Goal: Transaction & Acquisition: Purchase product/service

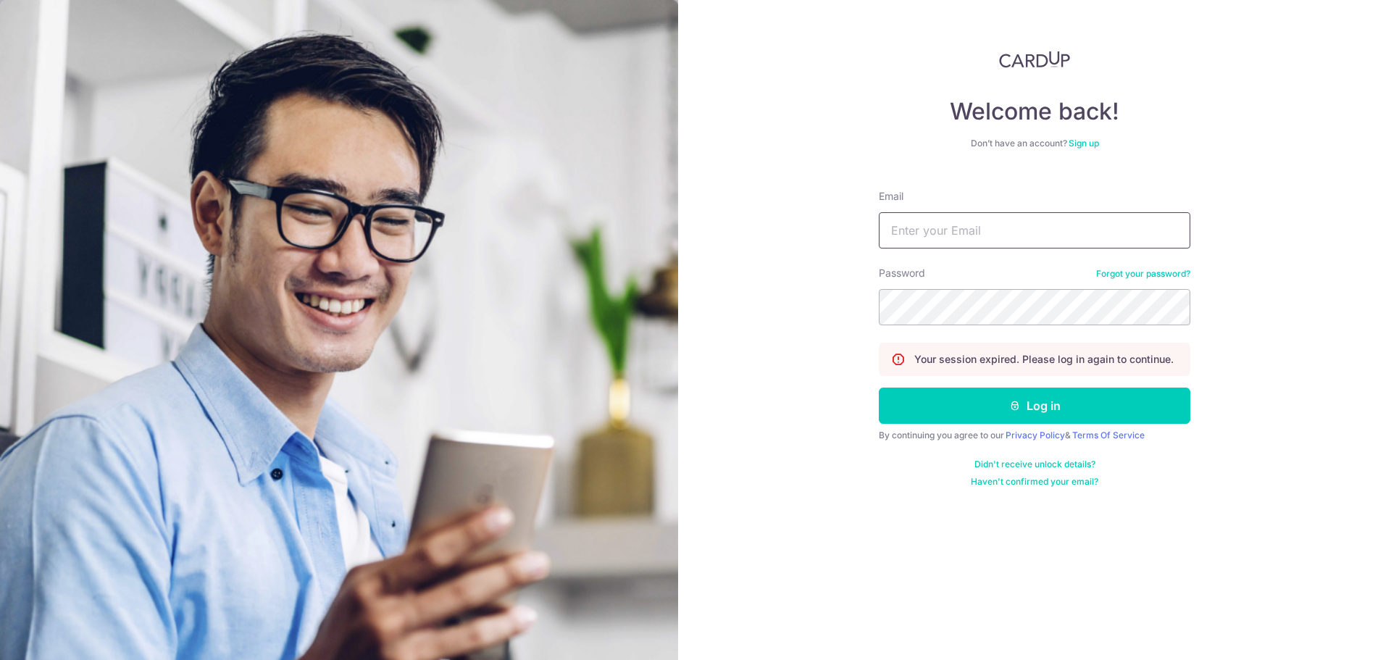
click at [974, 220] on input "Email" at bounding box center [1034, 230] width 311 height 36
type input "chuagh74@gmail.com"
click at [879, 388] on button "Log in" at bounding box center [1034, 406] width 311 height 36
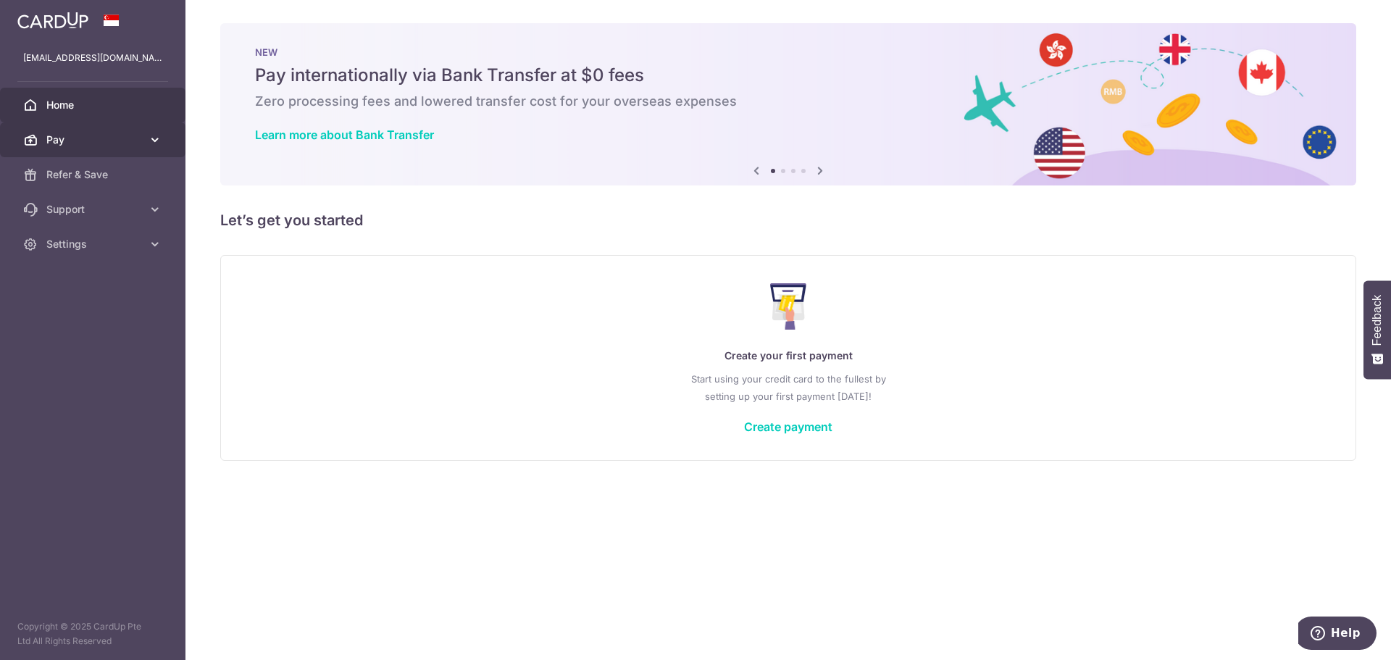
click at [94, 135] on span "Pay" at bounding box center [94, 140] width 96 height 14
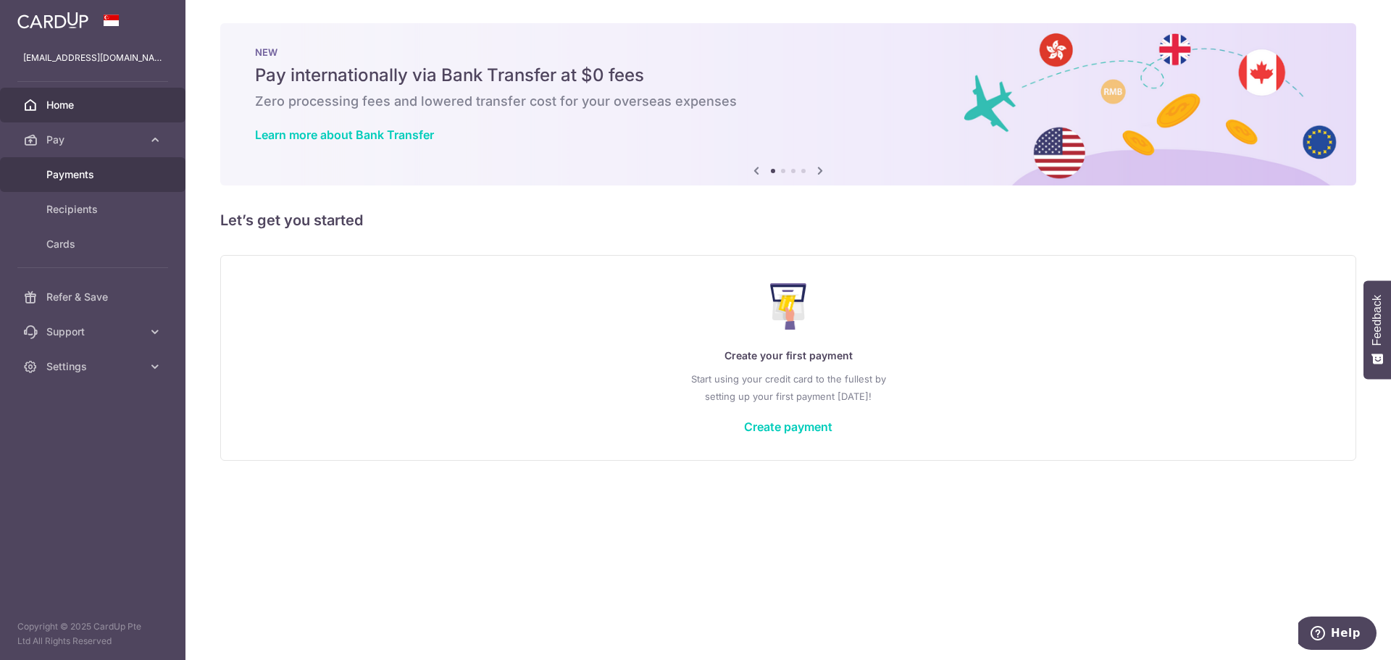
click at [101, 178] on span "Payments" at bounding box center [94, 174] width 96 height 14
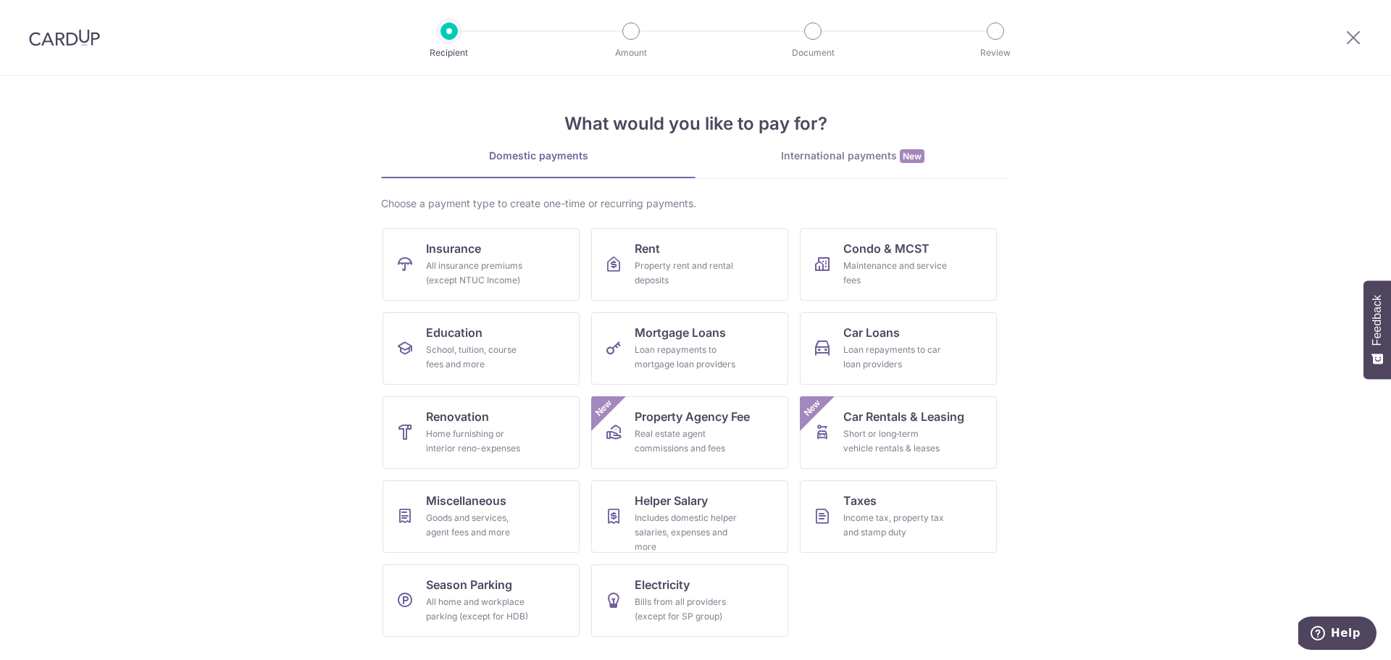
click at [1087, 348] on section "What would you like to pay for? Domestic payments International payments New Ch…" at bounding box center [695, 368] width 1391 height 584
click at [456, 252] on span "Insurance" at bounding box center [453, 248] width 55 height 17
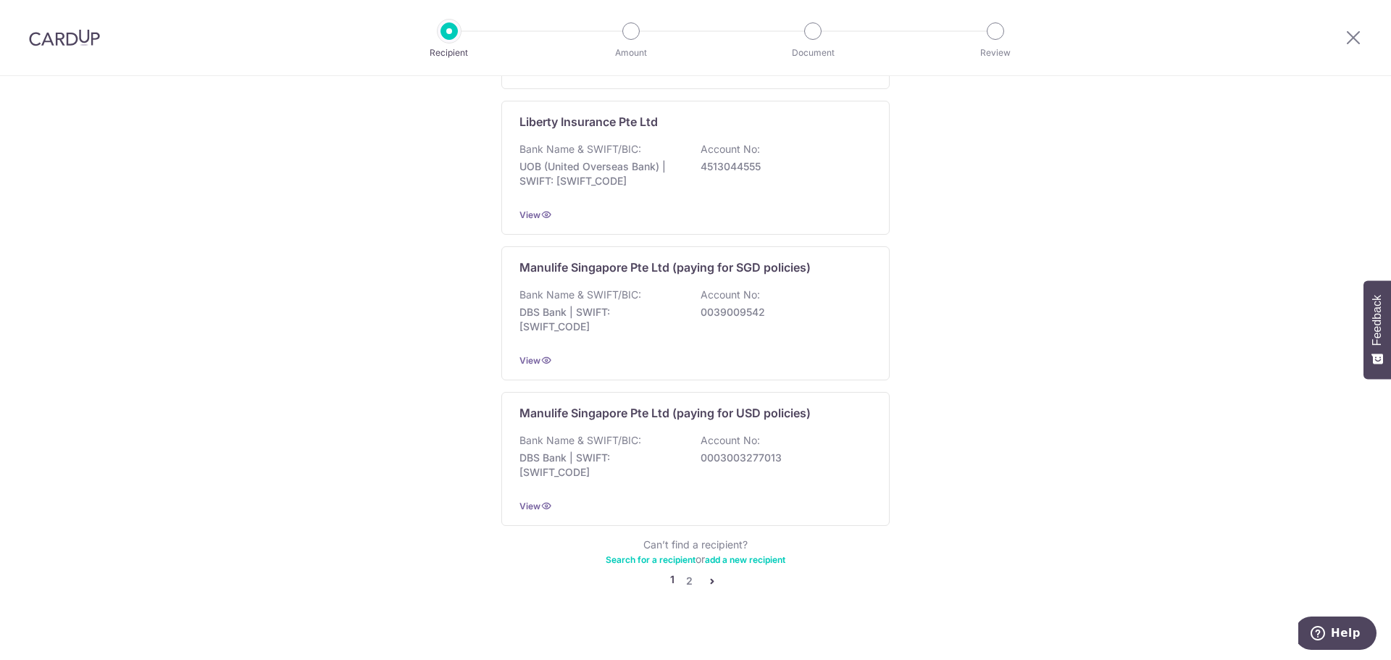
scroll to position [1318, 0]
click at [706, 574] on icon "pager" at bounding box center [712, 580] width 12 height 12
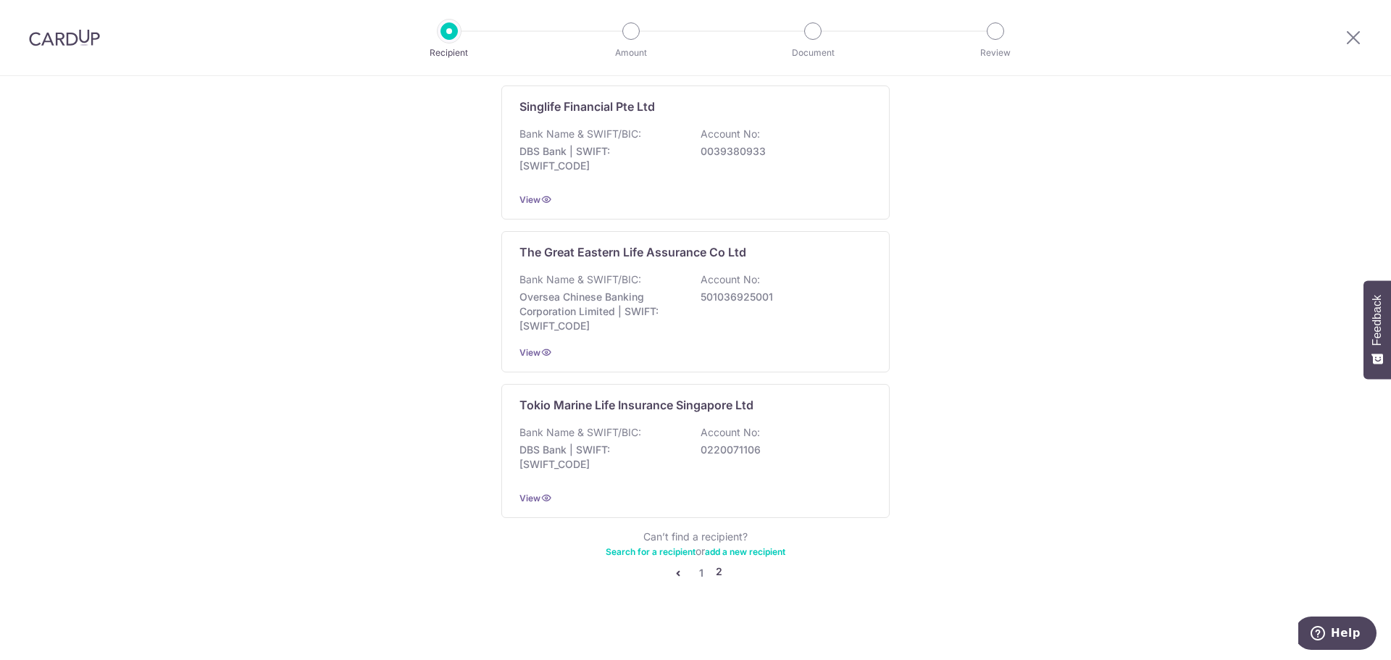
scroll to position [0, 0]
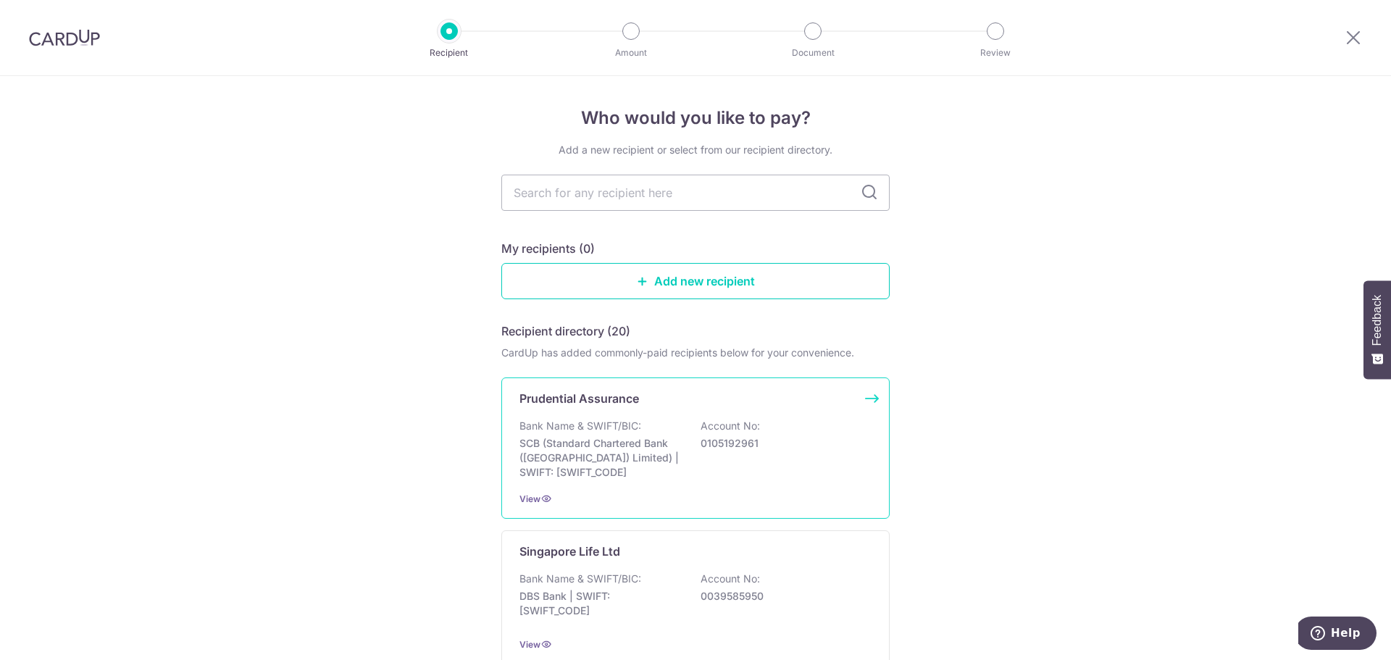
click at [718, 445] on p "0105192961" at bounding box center [781, 443] width 162 height 14
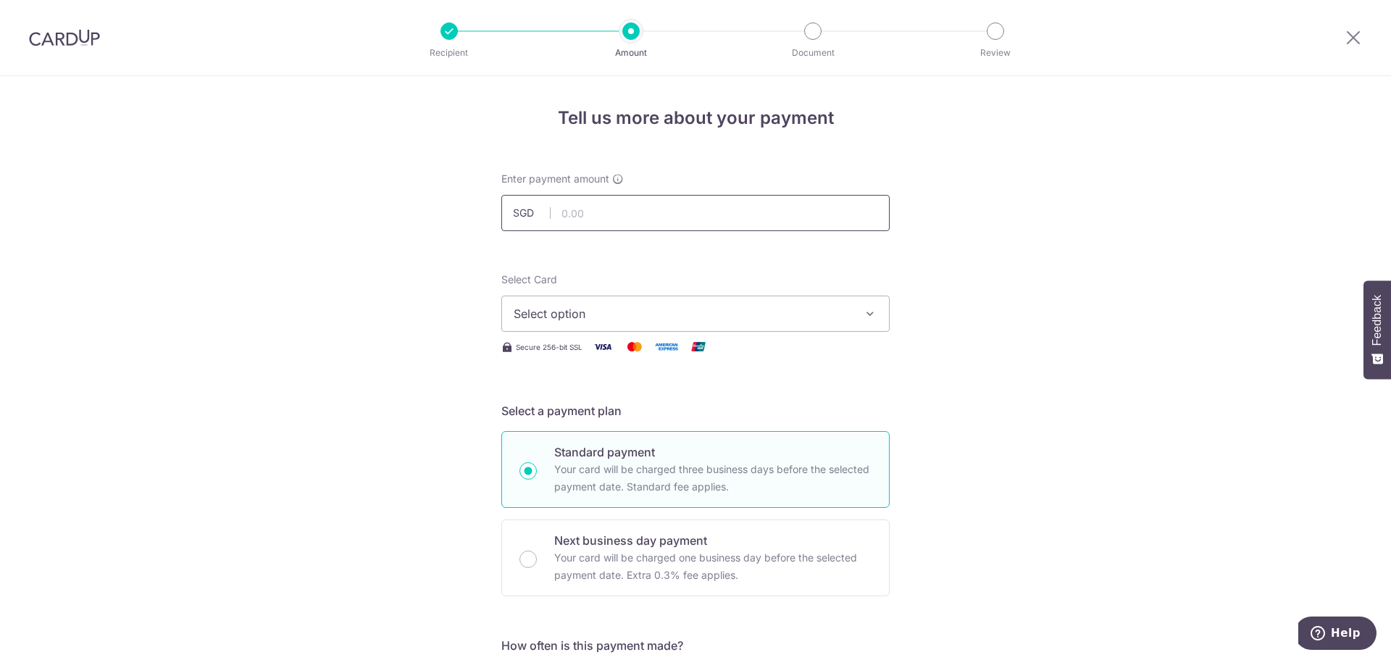
drag, startPoint x: 604, startPoint y: 214, endPoint x: 611, endPoint y: 217, distance: 7.6
click at [604, 214] on input "text" at bounding box center [695, 213] width 388 height 36
type input "1,250.00"
click at [634, 308] on span "Select option" at bounding box center [683, 313] width 338 height 17
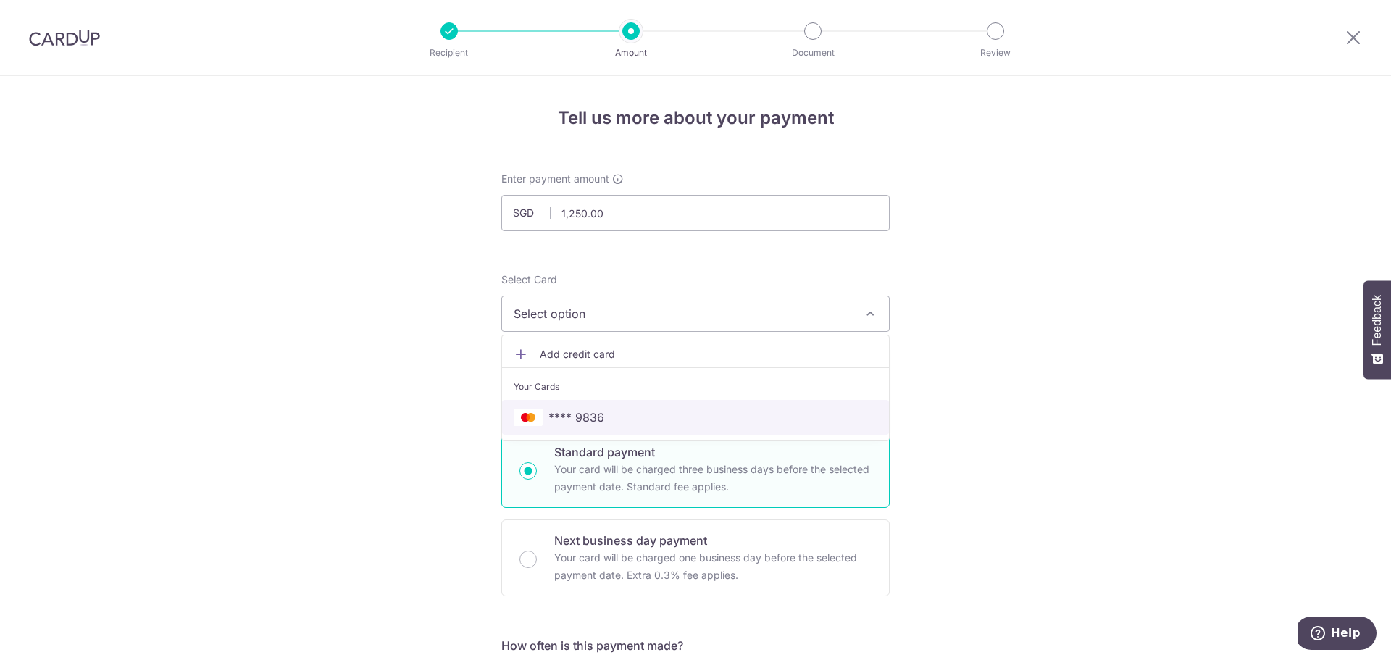
click at [584, 423] on span "**** 9836" at bounding box center [576, 417] width 56 height 17
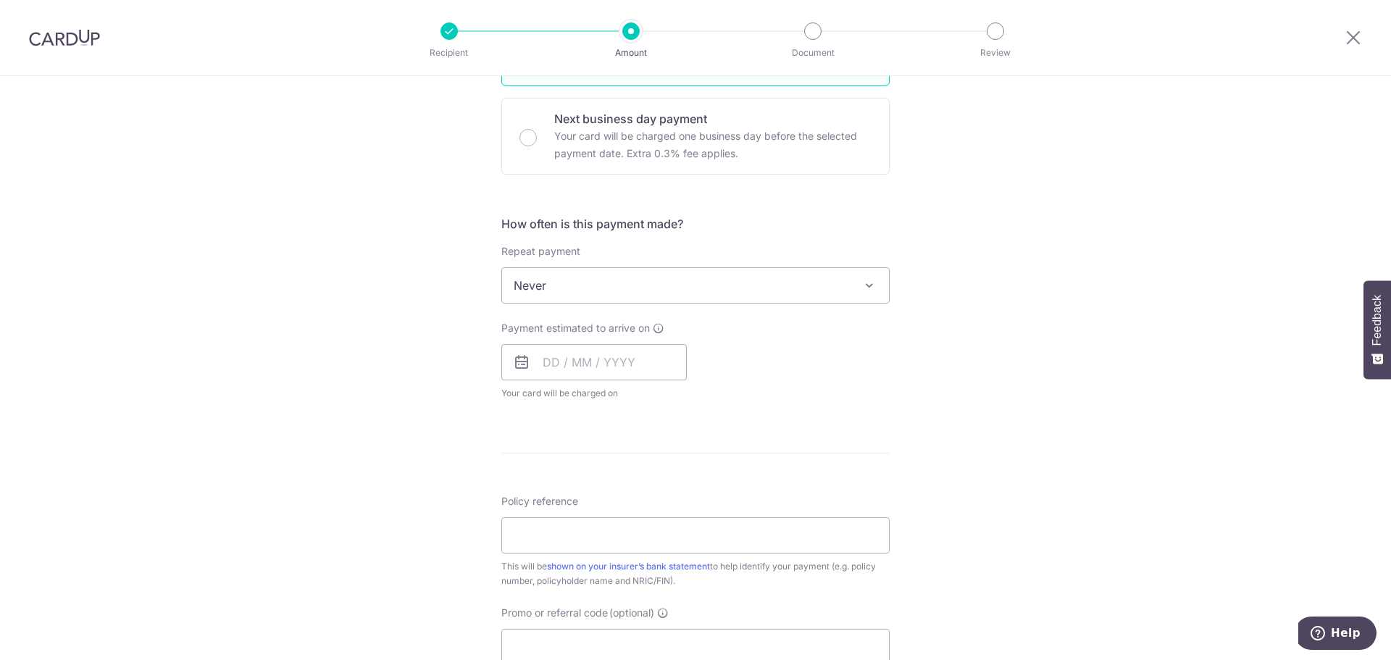
scroll to position [435, 0]
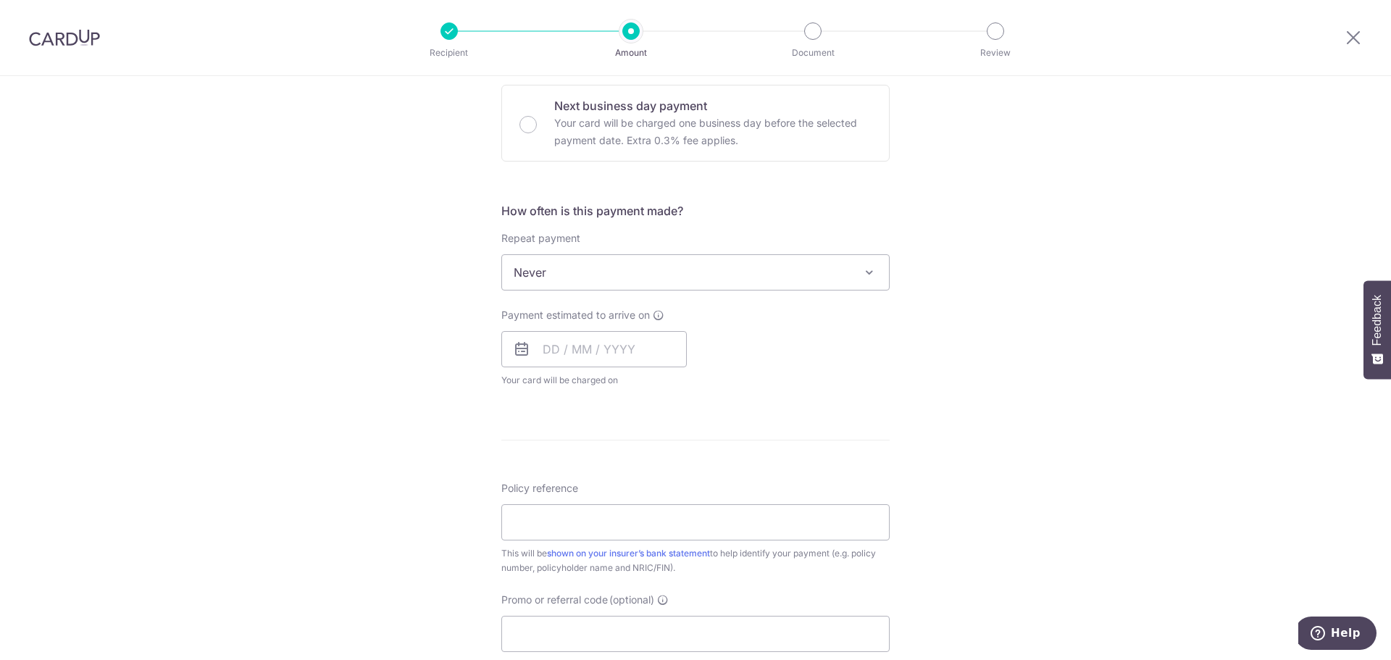
click at [767, 268] on span "Never" at bounding box center [695, 272] width 387 height 35
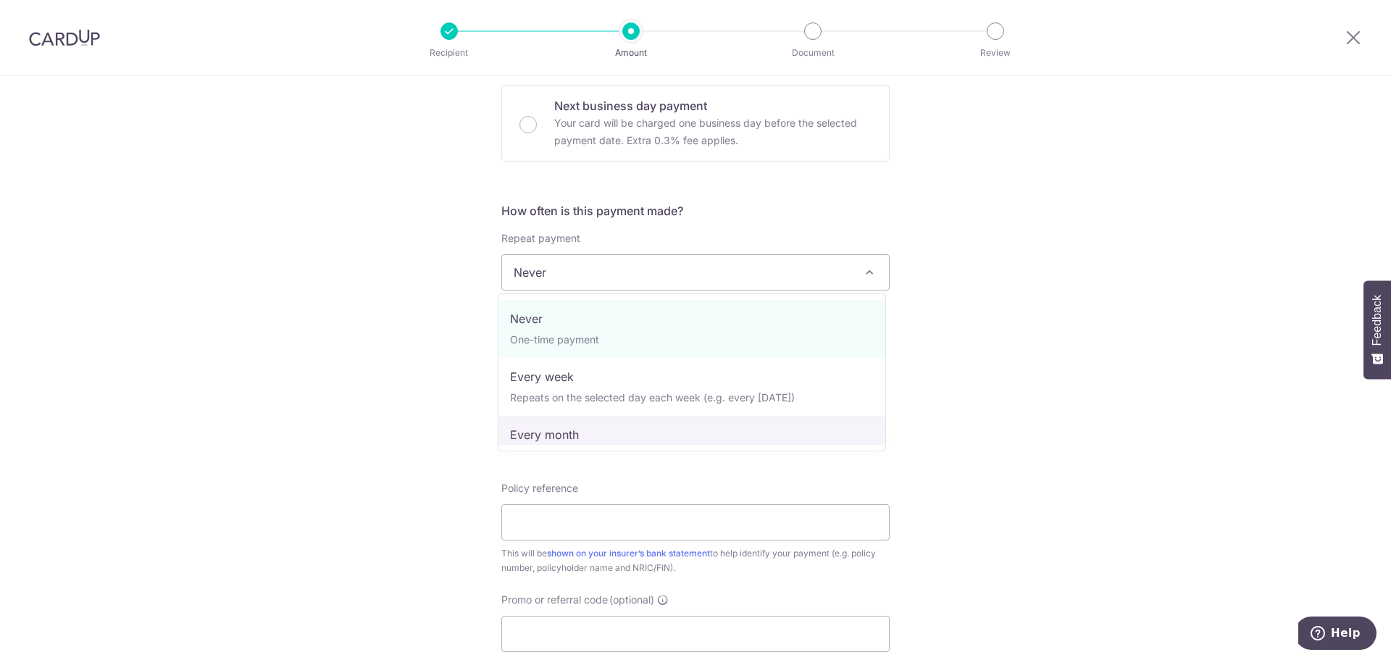
select select "3"
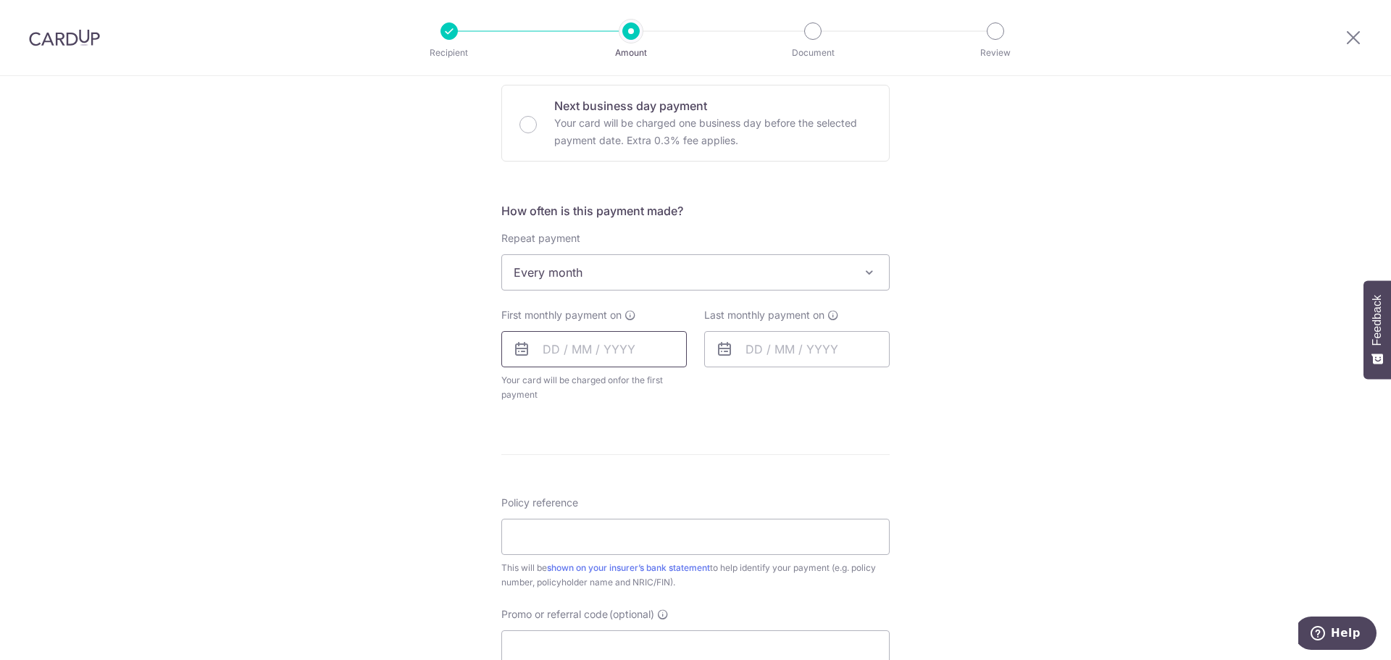
click at [608, 360] on input "text" at bounding box center [593, 349] width 185 height 36
click at [904, 422] on div "Tell us more about your payment Enter payment amount SGD 1,250.00 1250.00 Selec…" at bounding box center [695, 303] width 1391 height 1325
click at [624, 348] on input "text" at bounding box center [593, 349] width 185 height 36
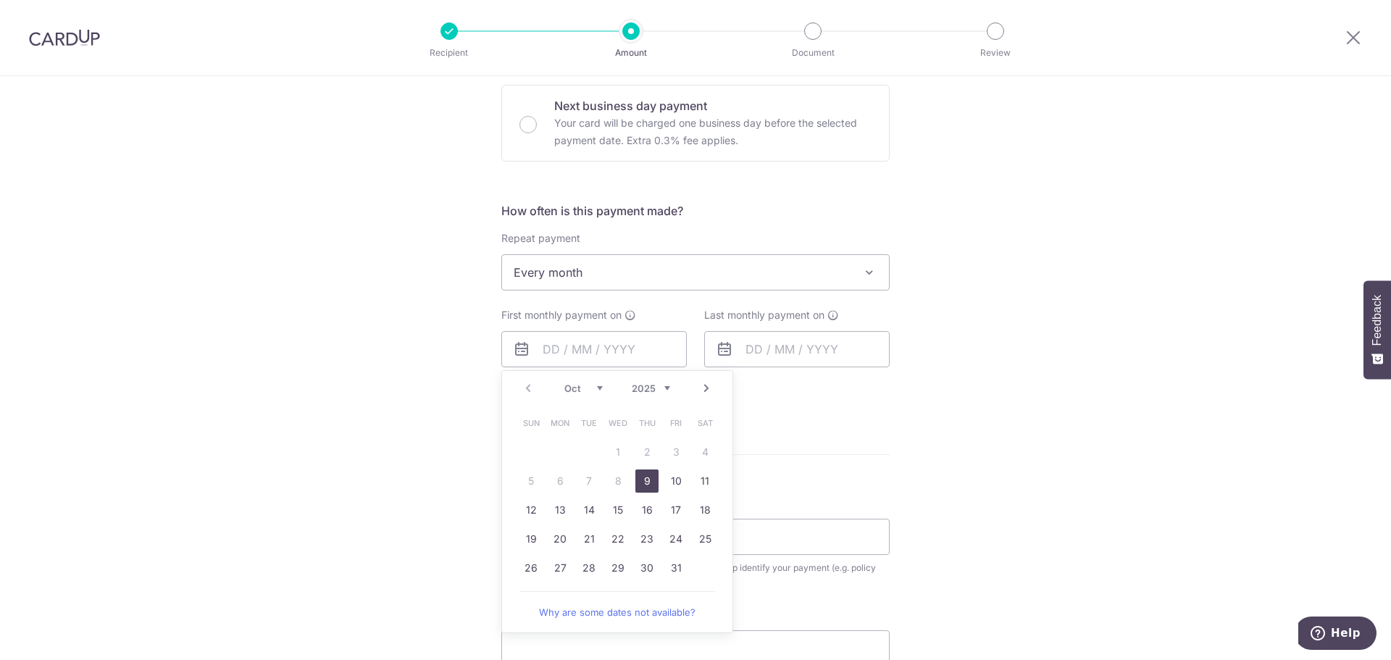
click at [709, 390] on link "Next" at bounding box center [706, 388] width 17 height 17
click at [580, 485] on link "4" at bounding box center [588, 480] width 23 height 23
type input "04/11/2025"
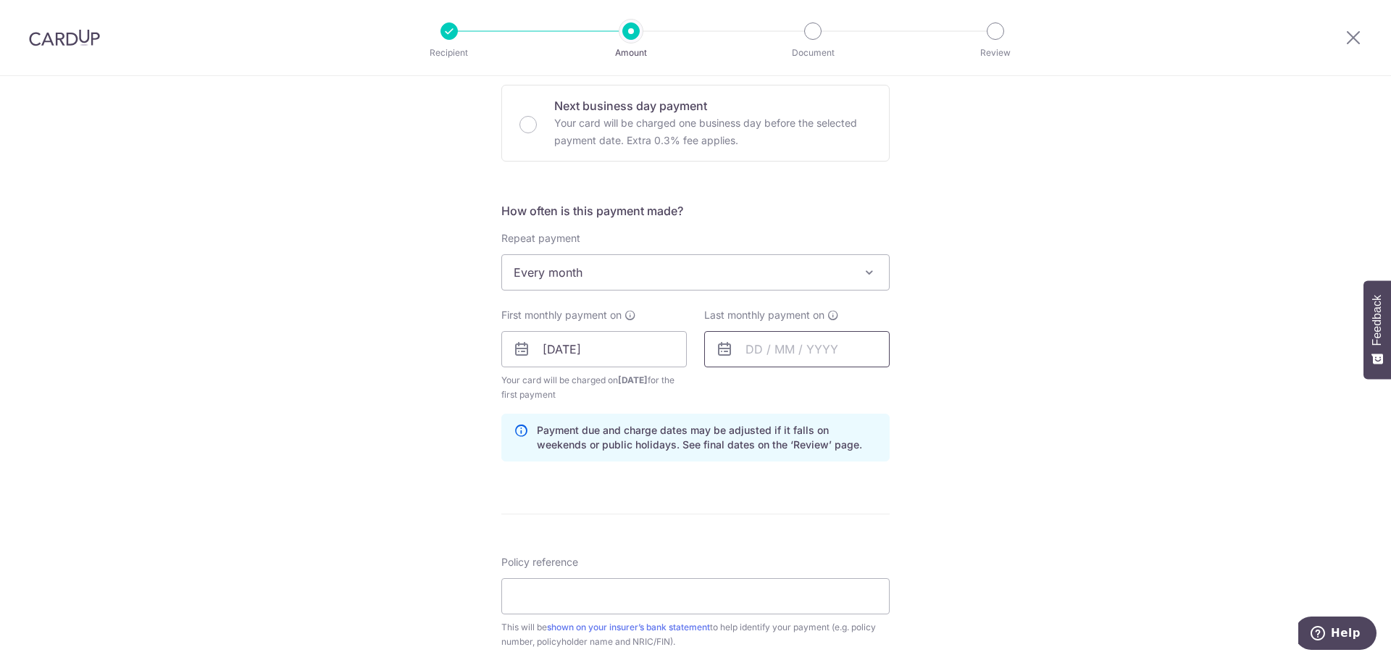
click at [850, 351] on input "text" at bounding box center [796, 349] width 185 height 36
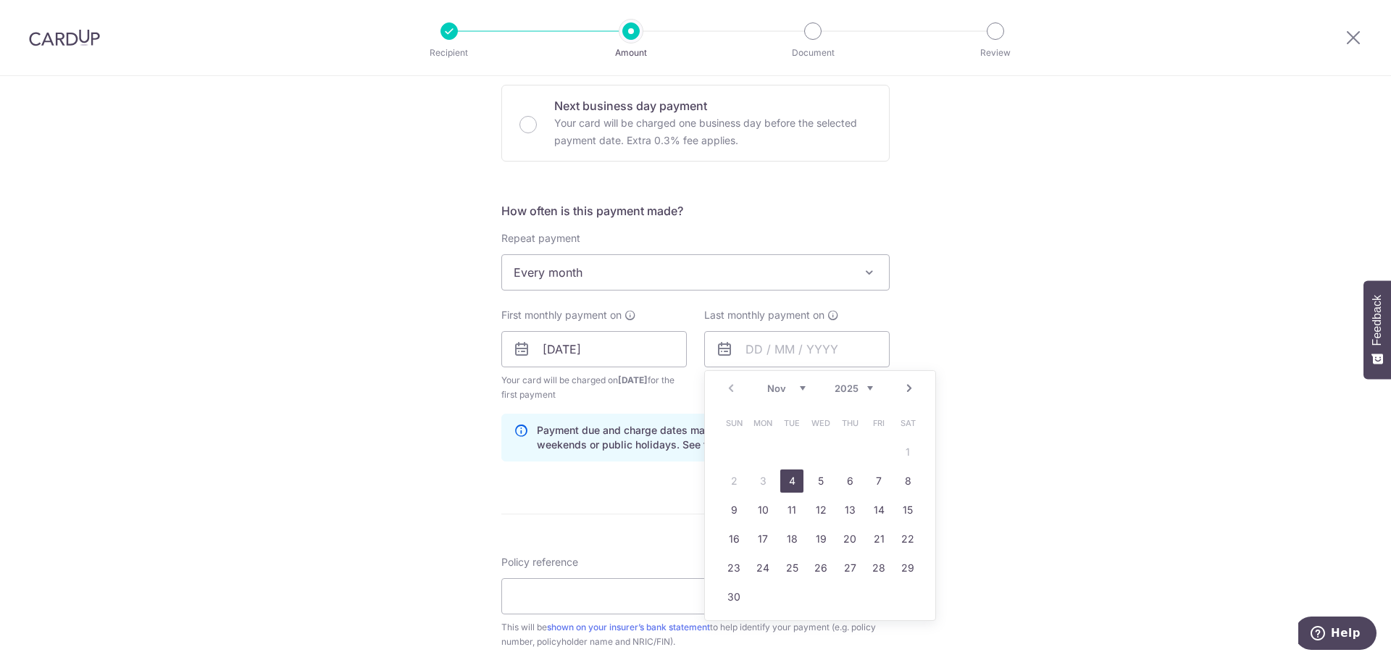
click at [851, 391] on select "2025 2026 2027 2028 2029 2030 2031 2032 2033 2034 2035" at bounding box center [853, 388] width 38 height 12
click at [822, 455] on link "4" at bounding box center [820, 451] width 23 height 23
type input "04/11/2026"
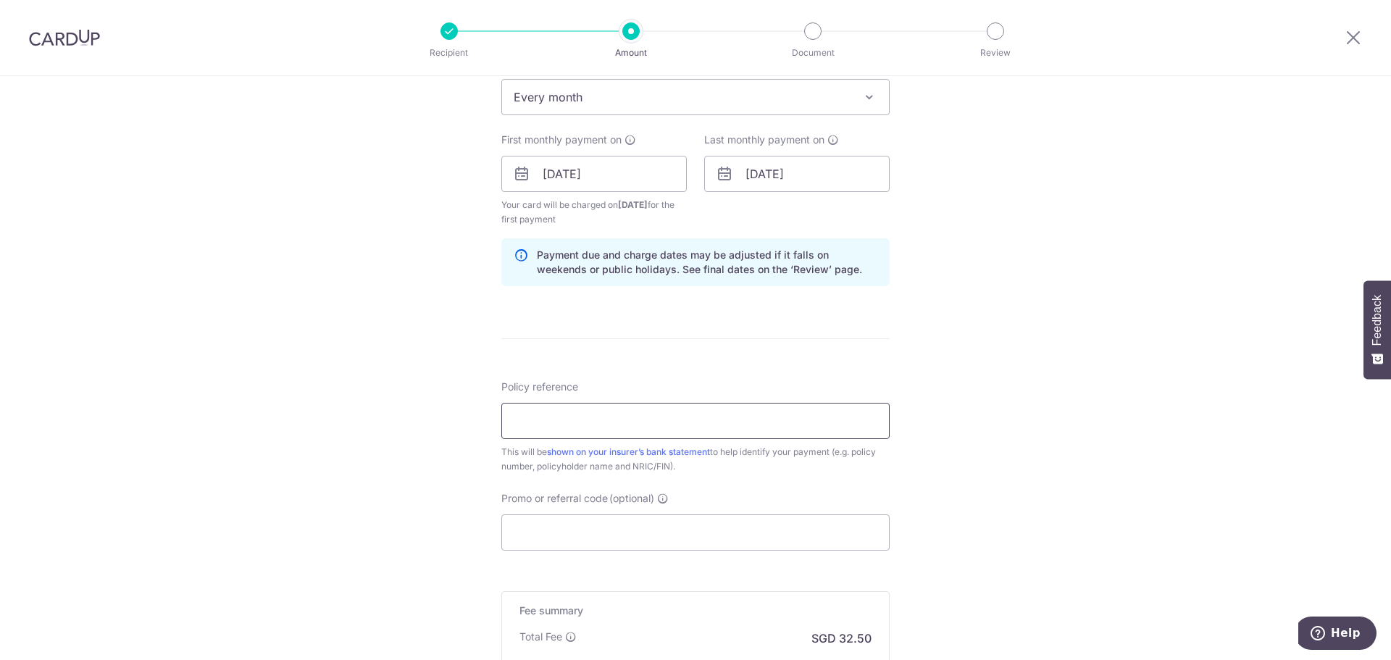
scroll to position [652, 0]
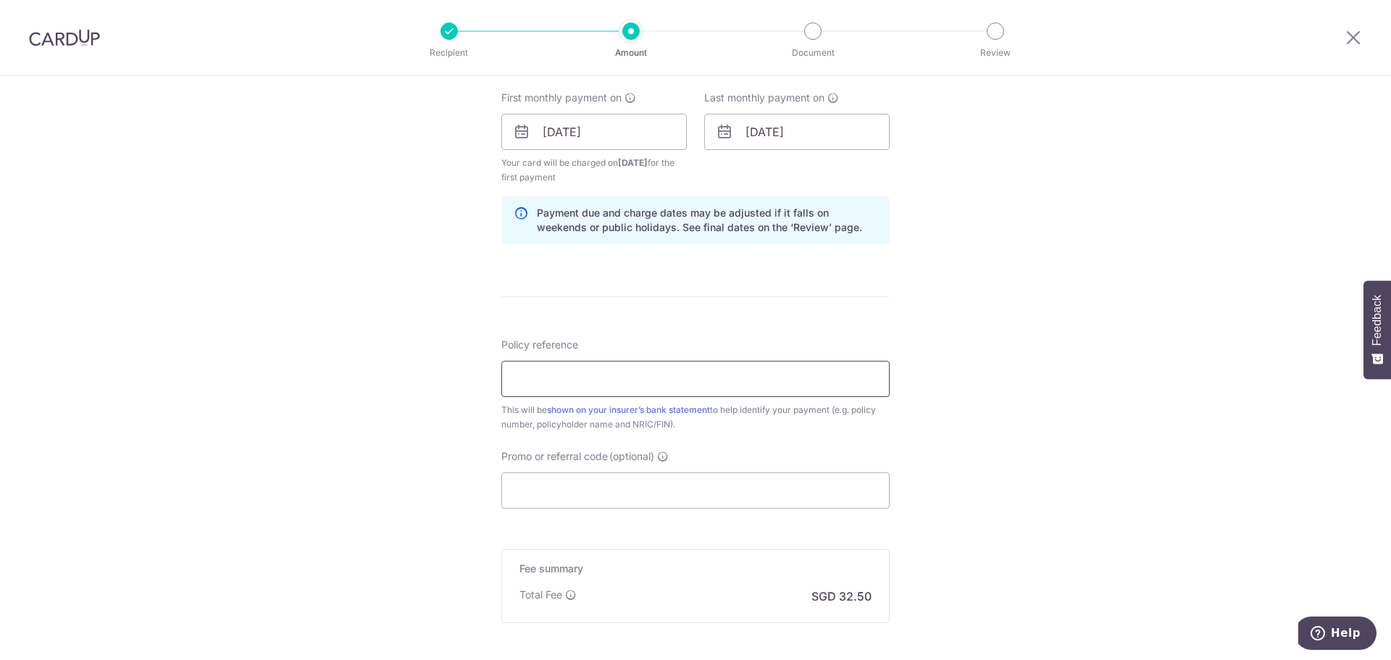
click at [653, 380] on input "Policy reference" at bounding box center [695, 379] width 388 height 36
click at [1057, 316] on div "Tell us more about your payment Enter payment amount SGD 1,250.00 1250.00 Selec…" at bounding box center [695, 116] width 1391 height 1384
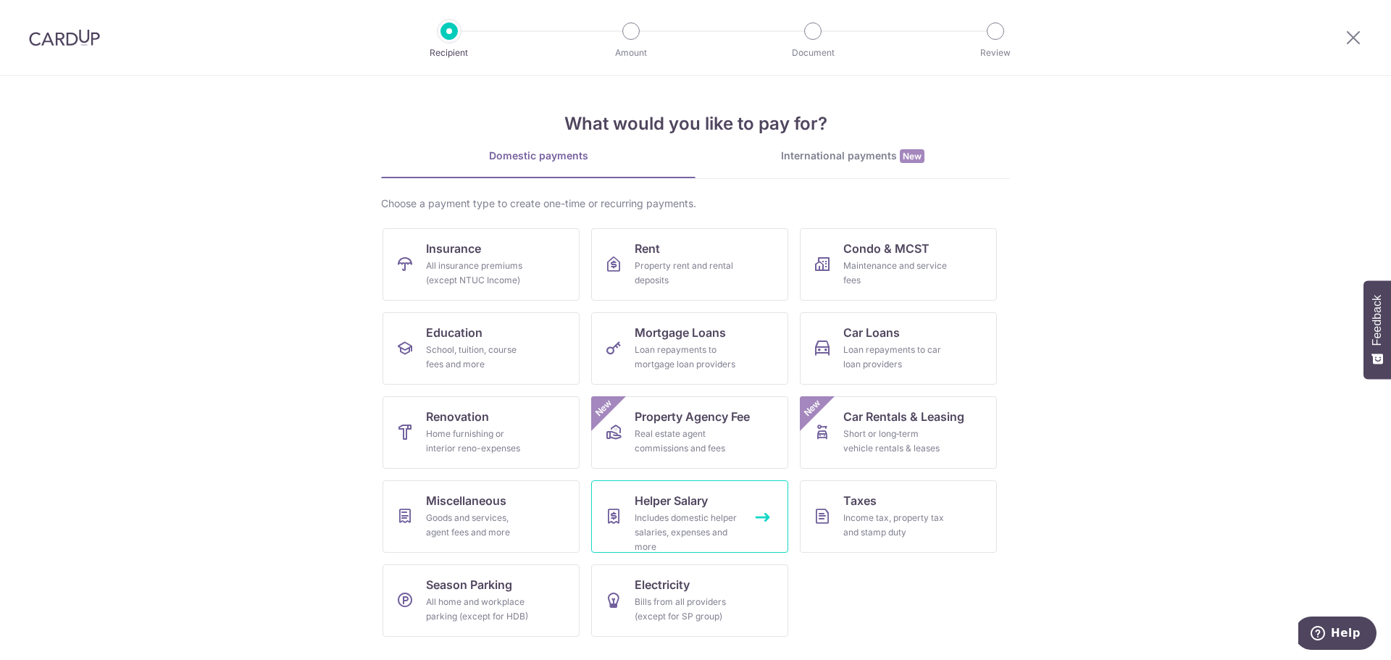
click at [688, 494] on span "Helper Salary" at bounding box center [671, 500] width 73 height 17
click at [699, 518] on div "Includes domestic helper salaries, expenses and more" at bounding box center [687, 532] width 104 height 43
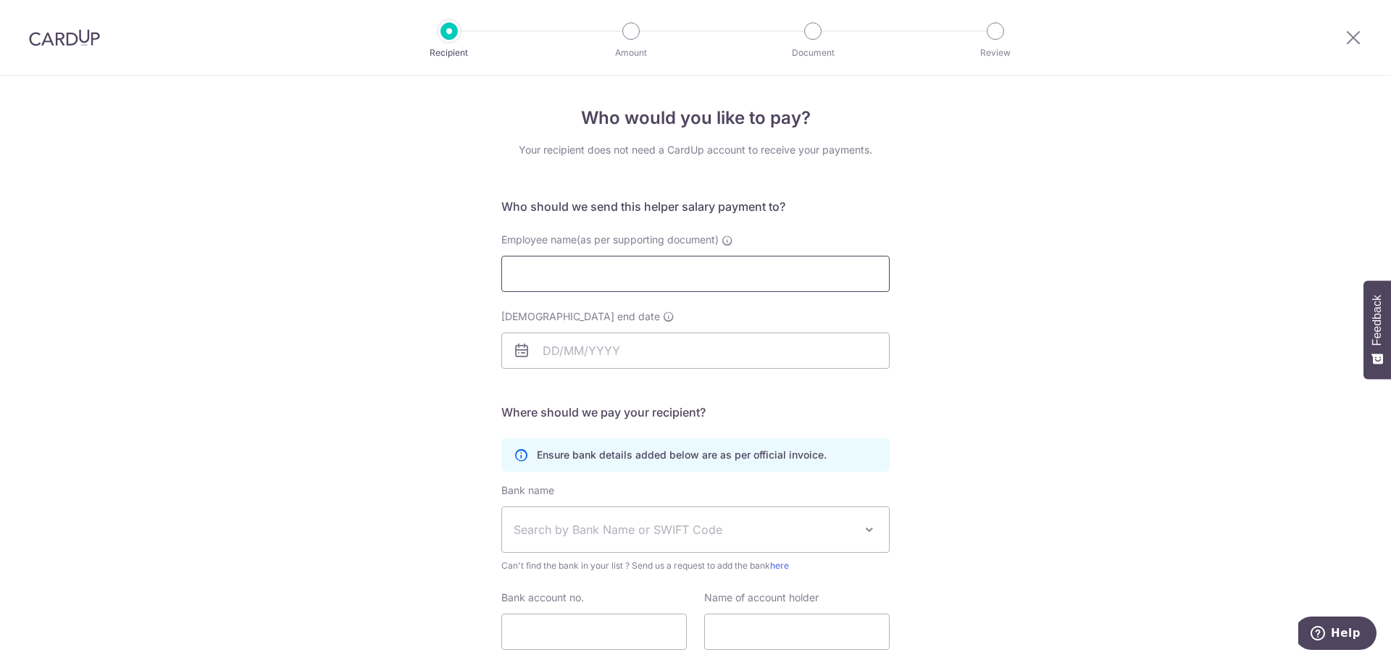
click at [585, 276] on input "Employee name(as per supporting document)" at bounding box center [695, 274] width 388 height 36
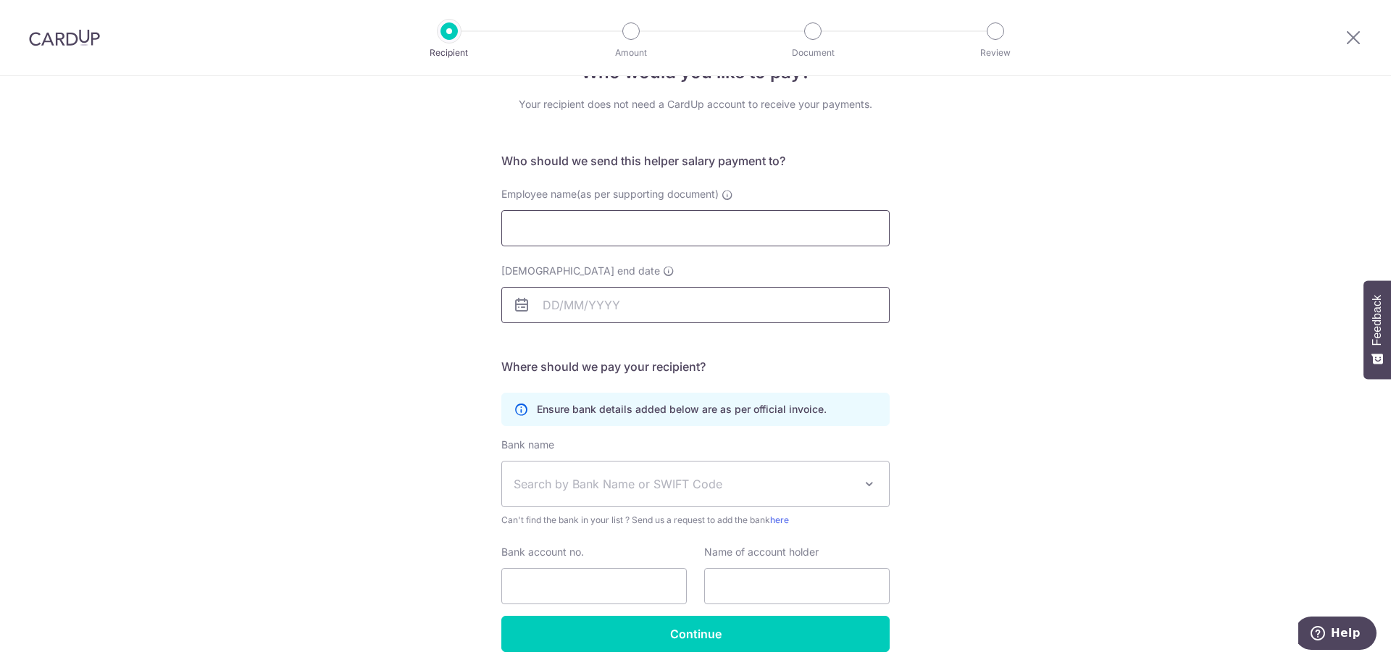
scroll to position [106, 0]
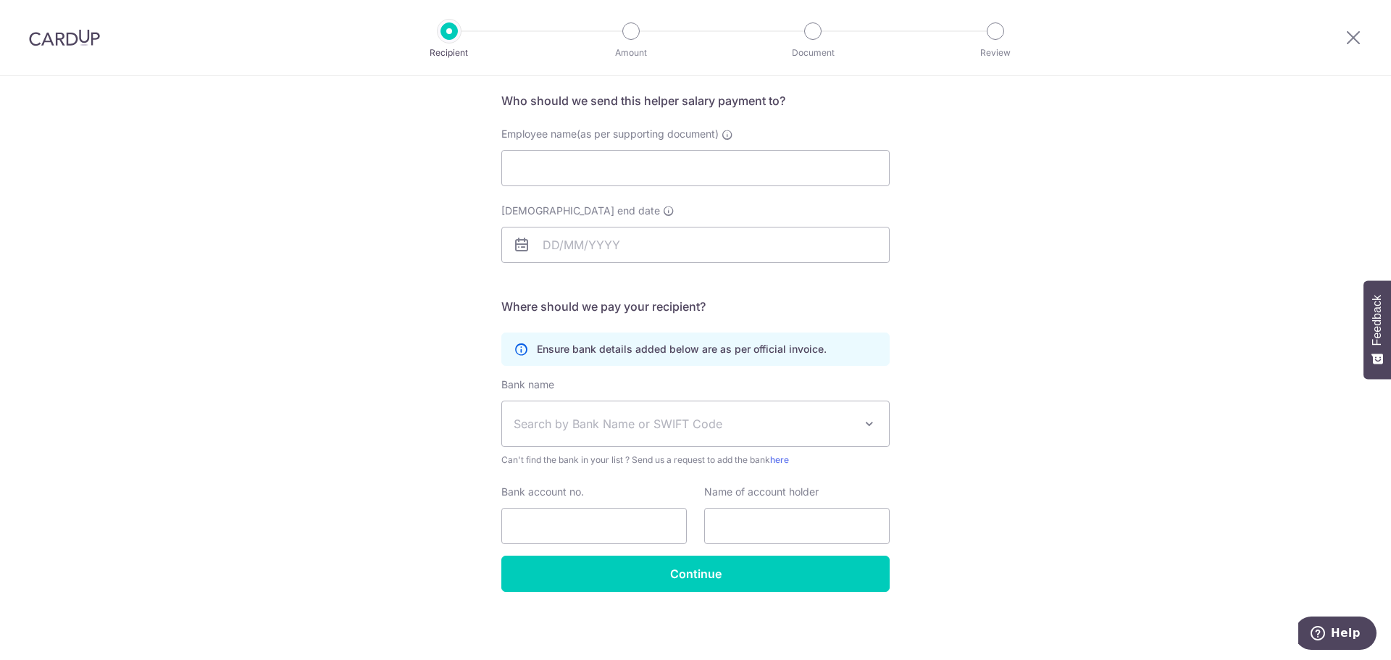
click at [737, 438] on span "Search by Bank Name or SWIFT Code" at bounding box center [695, 423] width 387 height 45
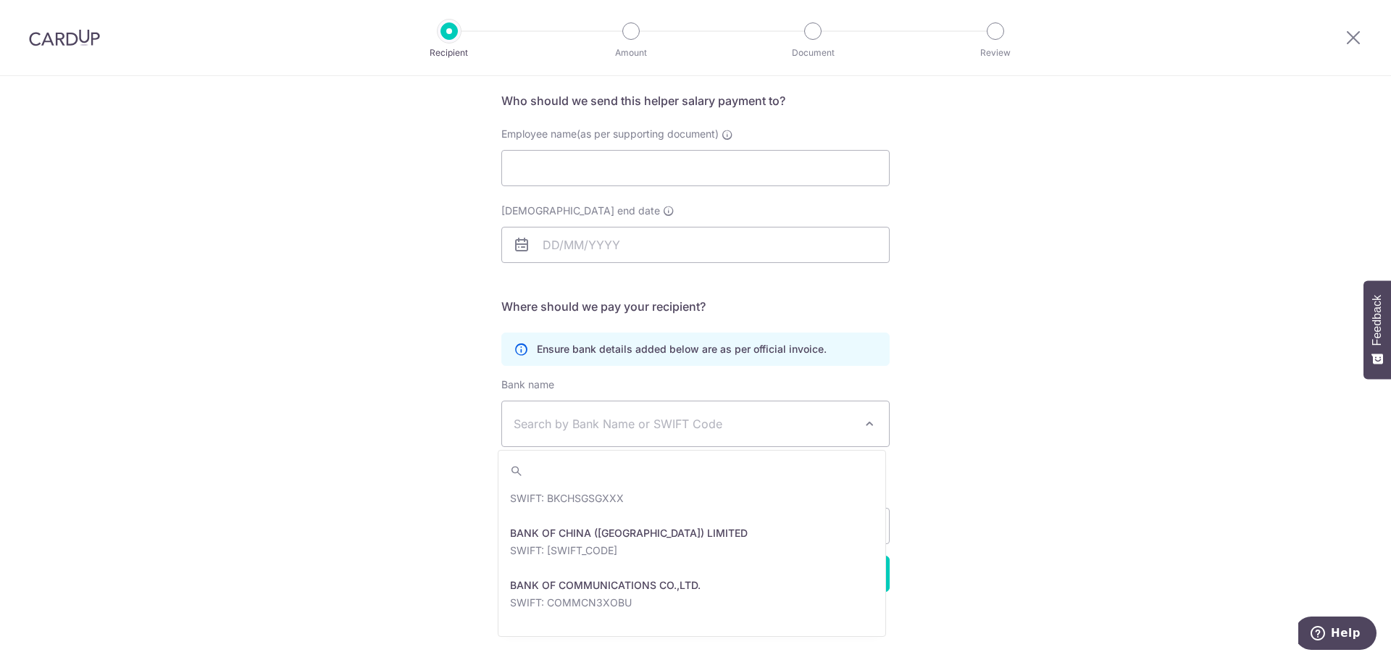
scroll to position [290, 0]
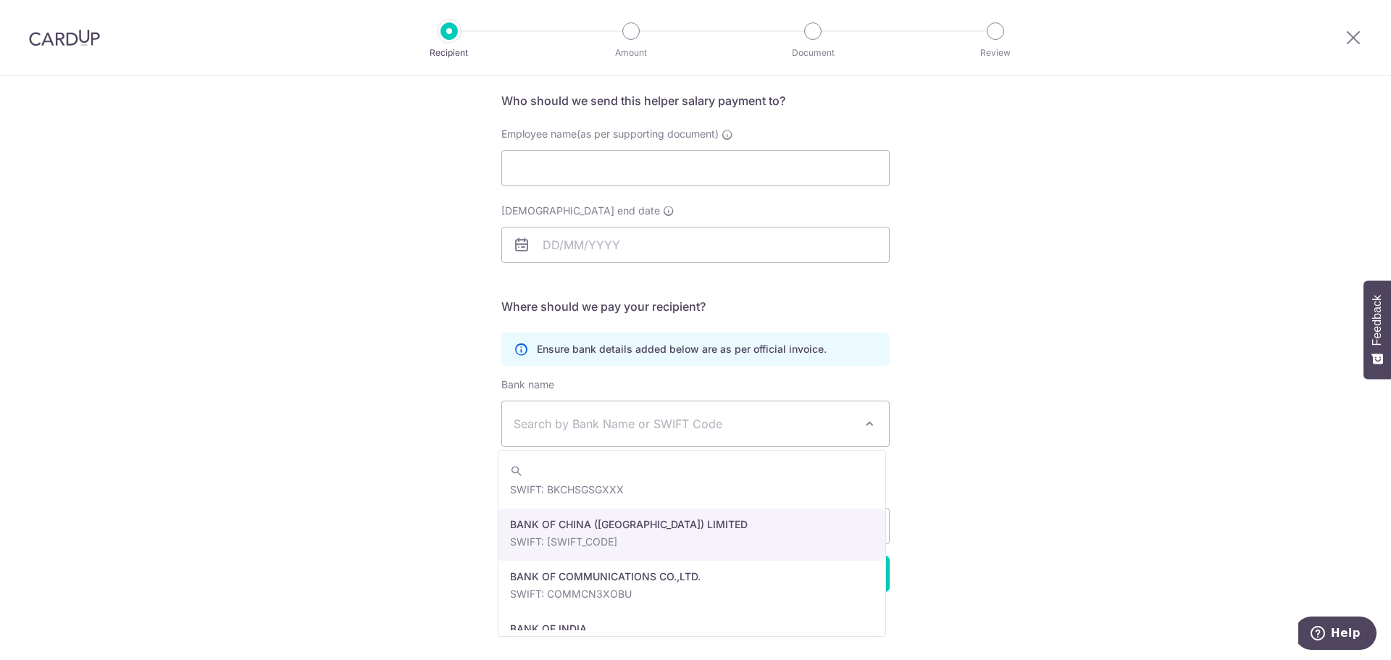
click at [1036, 490] on div "Who would you like to pay? Your recipient does not need a CardUp account to rec…" at bounding box center [695, 315] width 1391 height 690
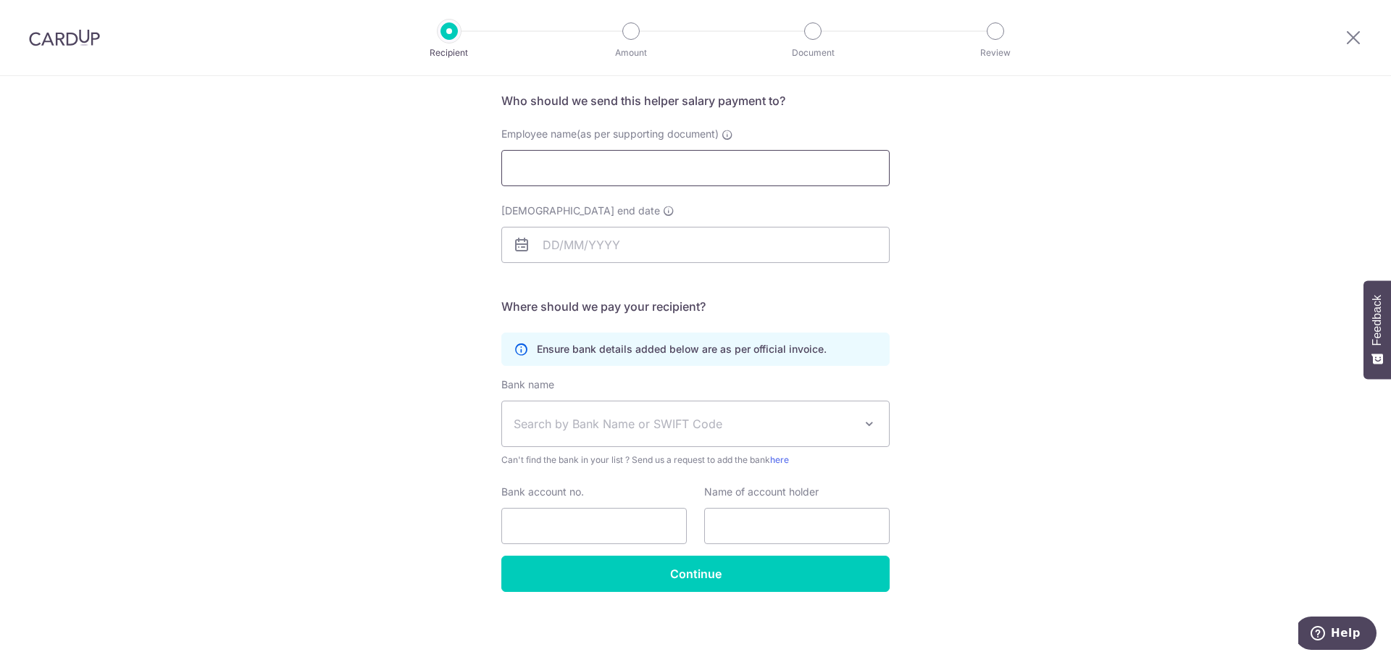
click at [663, 162] on input "Employee name(as per supporting document)" at bounding box center [695, 168] width 388 height 36
click at [632, 167] on input "Emely" at bounding box center [695, 168] width 388 height 36
click at [510, 164] on input "Emely" at bounding box center [695, 168] width 388 height 36
type input "Navea Emely Vistar"
click at [569, 243] on input "Employment contract end date" at bounding box center [695, 245] width 388 height 36
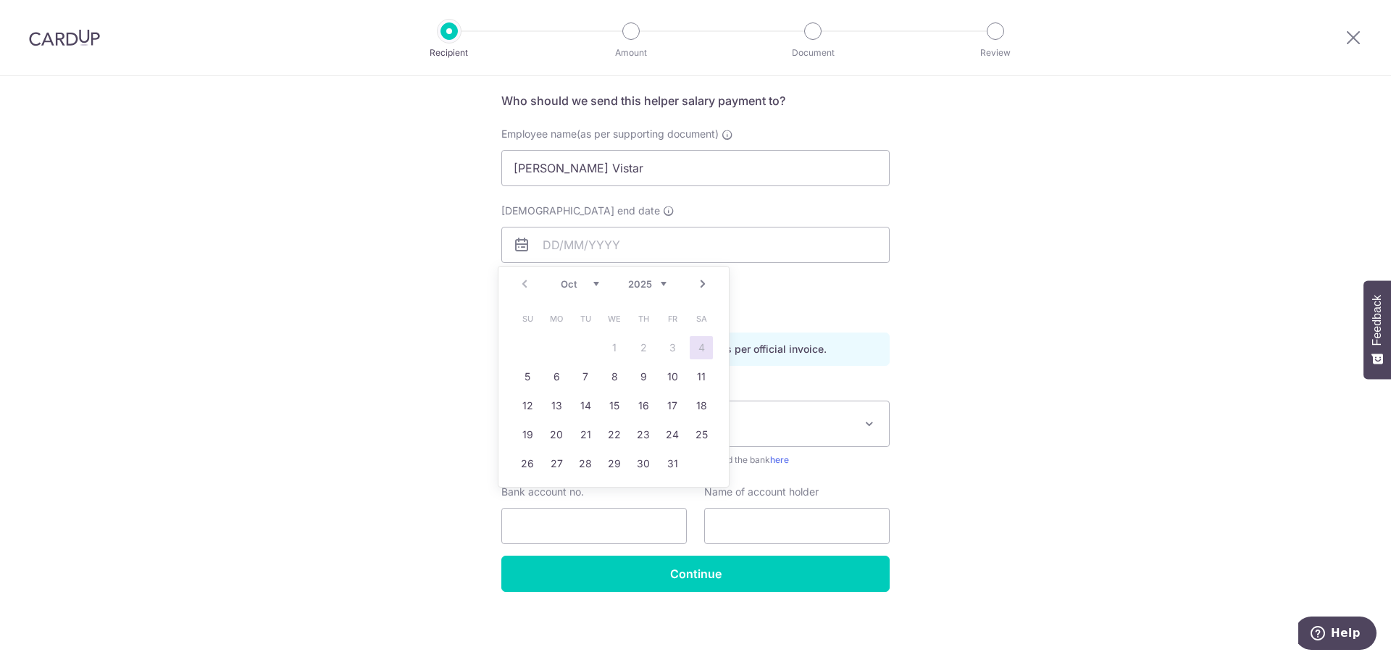
click at [653, 282] on select "2025 2026 2027 2028 2029 2030 2031 2032 2033 2034 2035" at bounding box center [647, 284] width 38 height 12
click at [591, 282] on select "Jan Feb Mar Apr May Jun Jul Aug Sep Oct Nov Dec" at bounding box center [580, 284] width 38 height 12
click at [585, 464] on link "31" at bounding box center [585, 463] width 23 height 23
type input "31/08/2027"
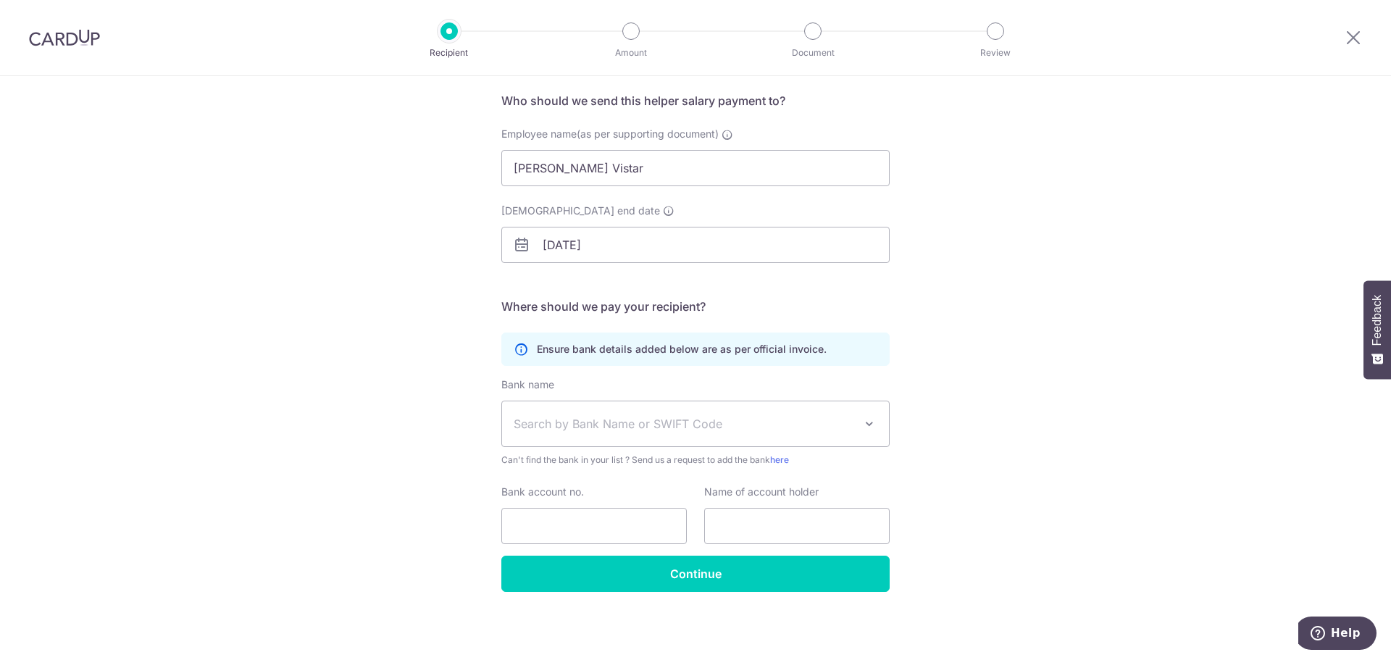
click at [566, 411] on span "Search by Bank Name or SWIFT Code" at bounding box center [695, 423] width 387 height 45
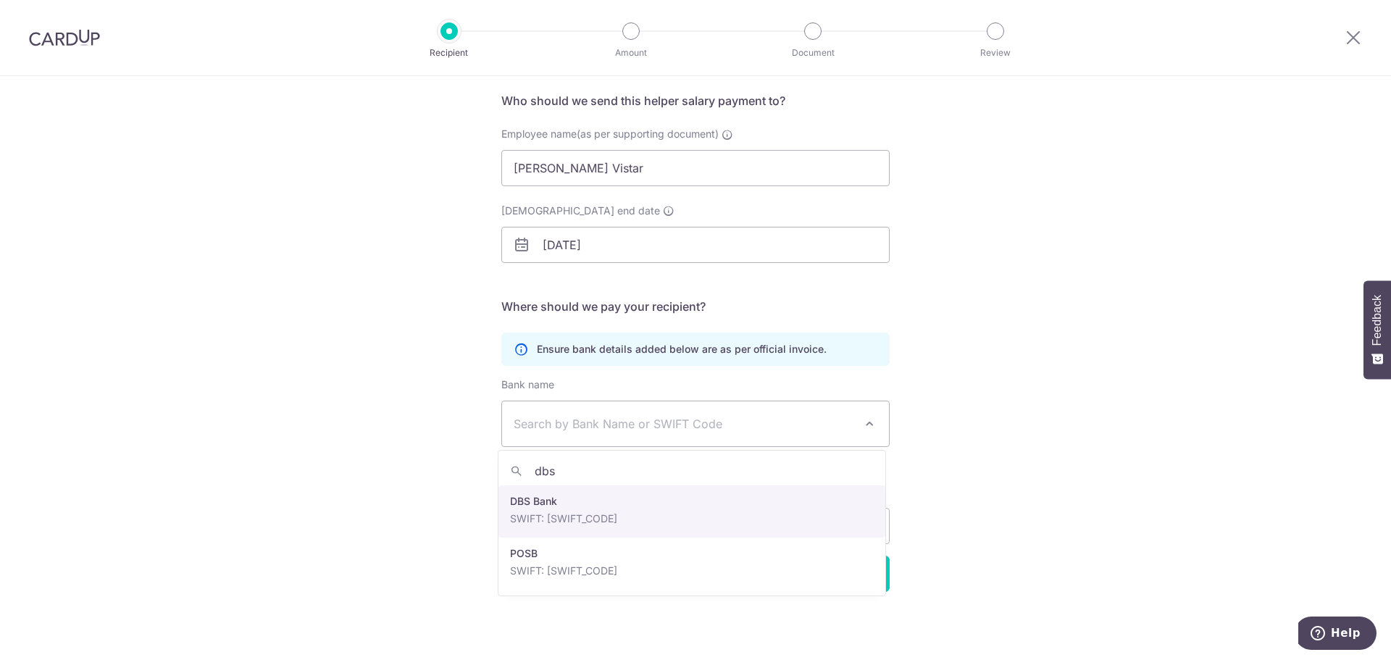
type input "dbs"
select select "6"
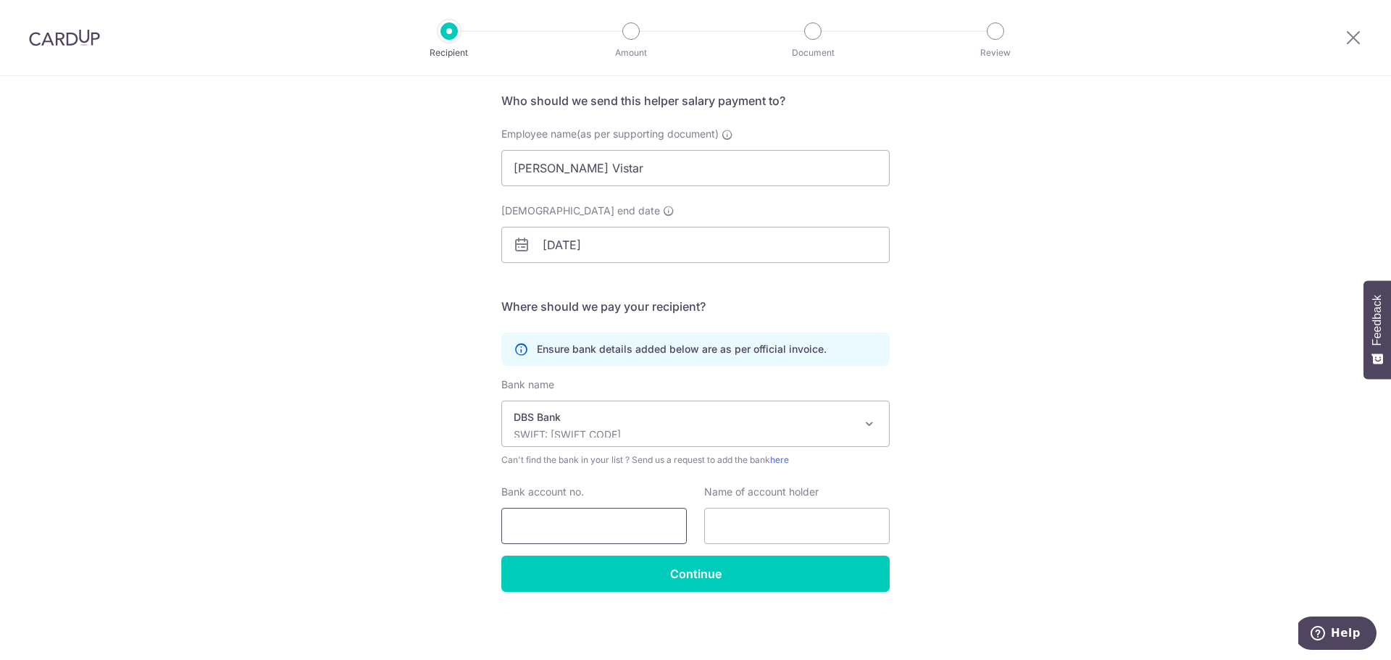
click at [595, 530] on input "Bank account no." at bounding box center [593, 526] width 185 height 36
click at [561, 525] on input "Bank account no." at bounding box center [593, 526] width 185 height 36
type input "449536126"
click at [809, 519] on input "text" at bounding box center [796, 526] width 185 height 36
drag, startPoint x: 637, startPoint y: 177, endPoint x: 537, endPoint y: 256, distance: 127.4
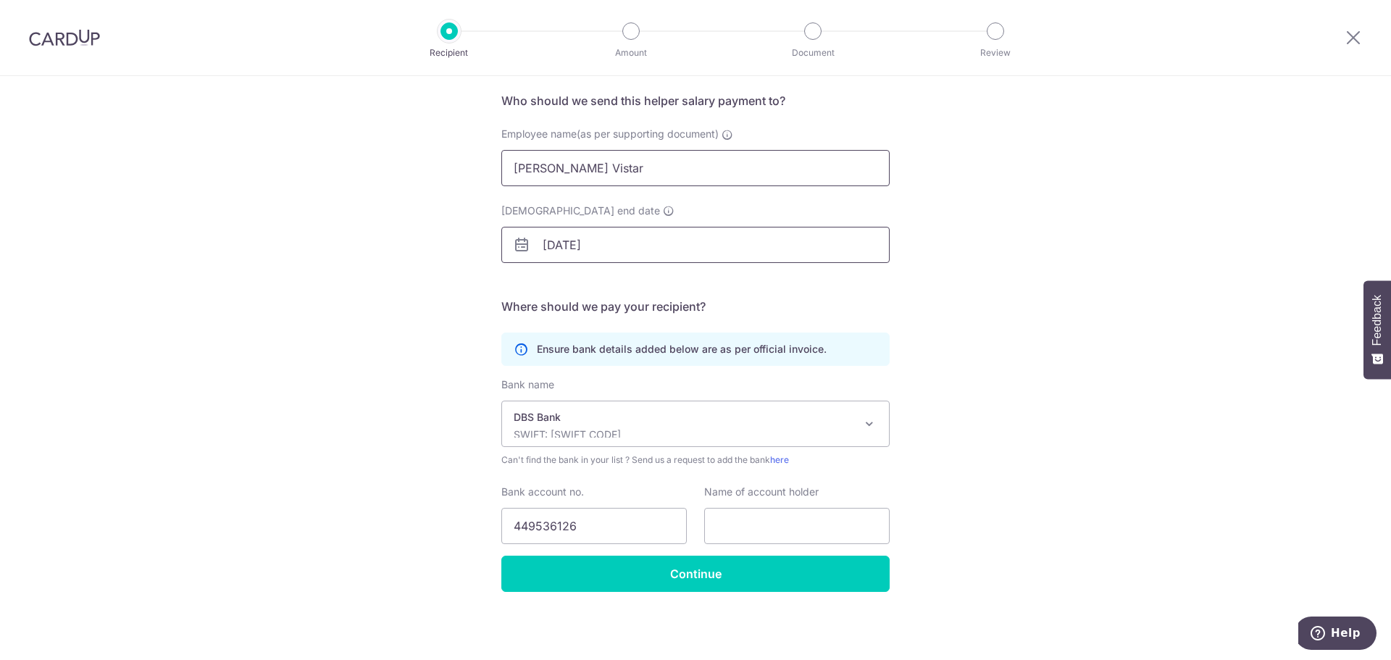
click at [294, 149] on div "Who would you like to pay? Your recipient does not need a CardUp account to rec…" at bounding box center [695, 315] width 1391 height 690
click at [781, 516] on input "text" at bounding box center [796, 526] width 185 height 36
paste input "Navea Emely Vistar"
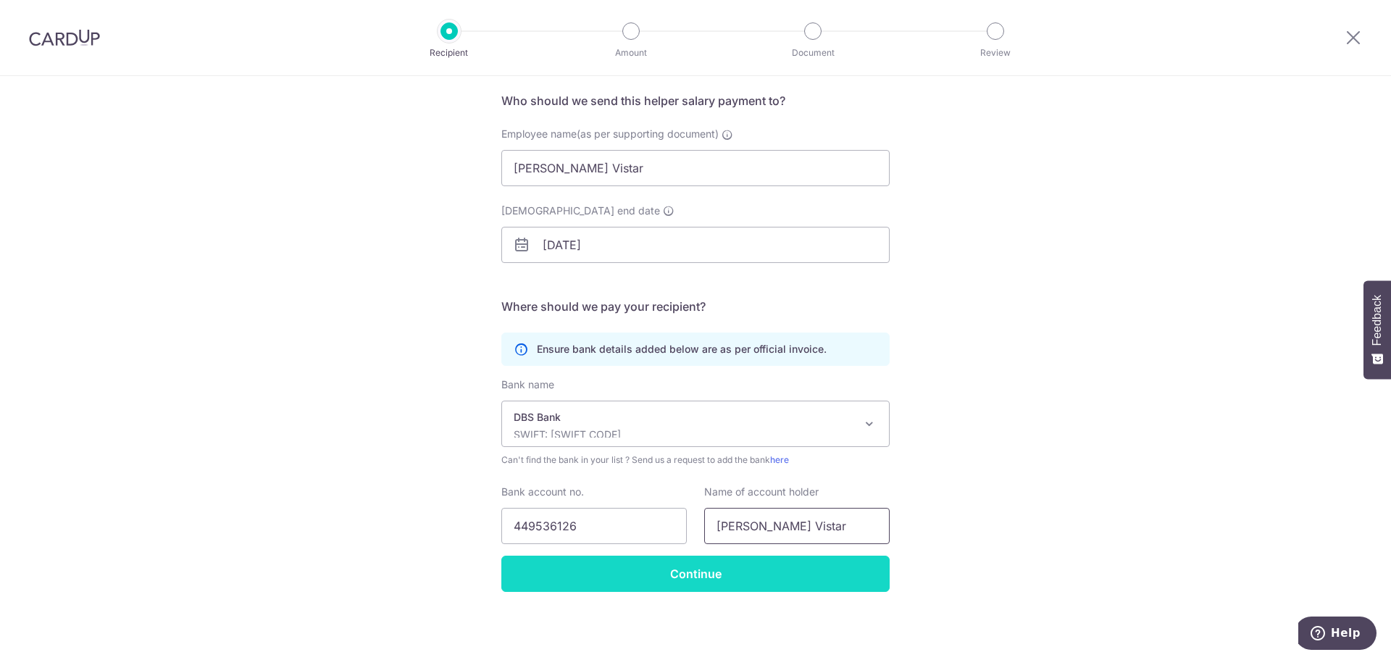
type input "Navea Emely Vistar"
click at [751, 580] on input "Continue" at bounding box center [695, 574] width 388 height 36
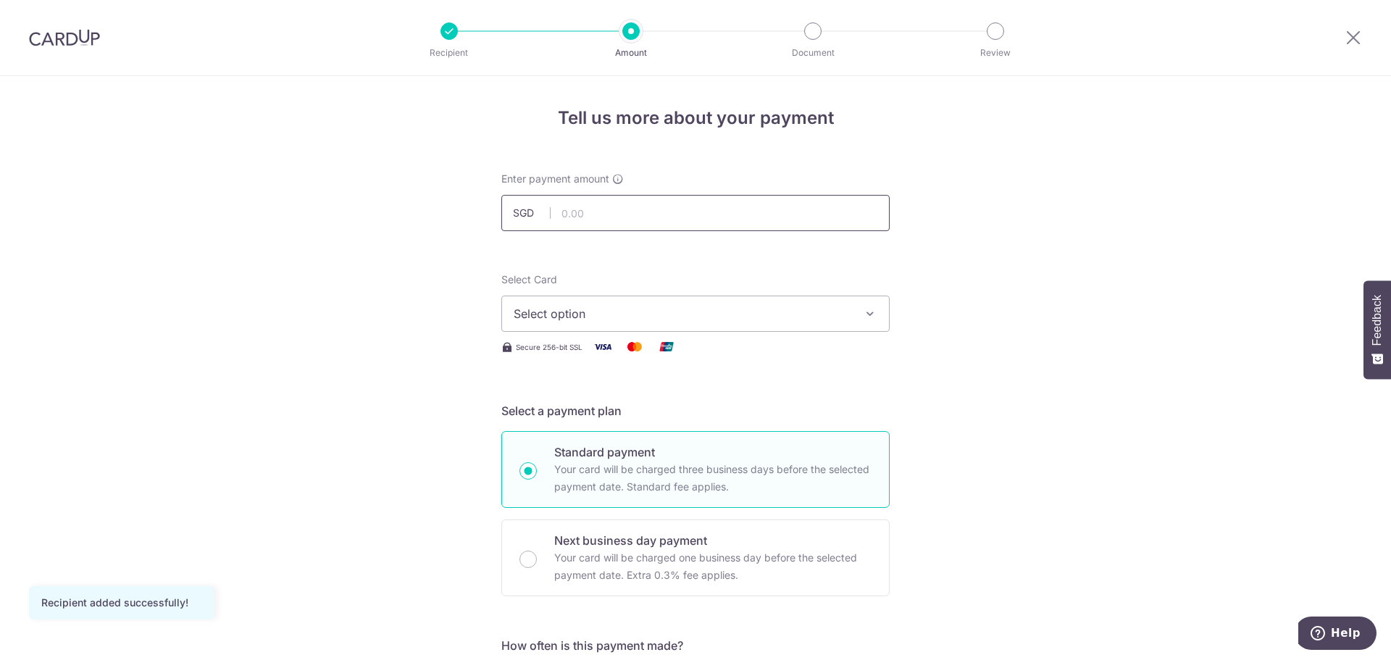
click at [627, 219] on input "text" at bounding box center [695, 213] width 388 height 36
type input "1,200.00"
click at [670, 323] on button "Select option" at bounding box center [695, 314] width 388 height 36
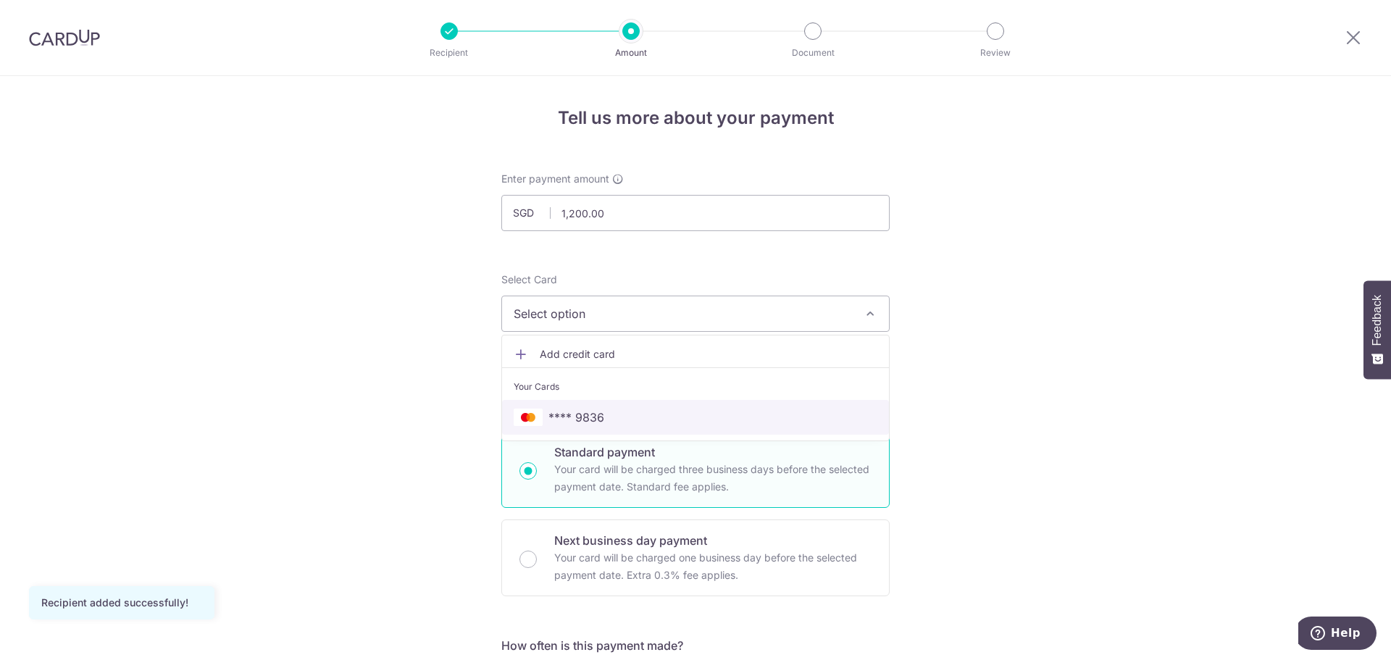
drag, startPoint x: 657, startPoint y: 412, endPoint x: 816, endPoint y: 443, distance: 161.7
click at [657, 413] on span "**** 9836" at bounding box center [696, 417] width 364 height 17
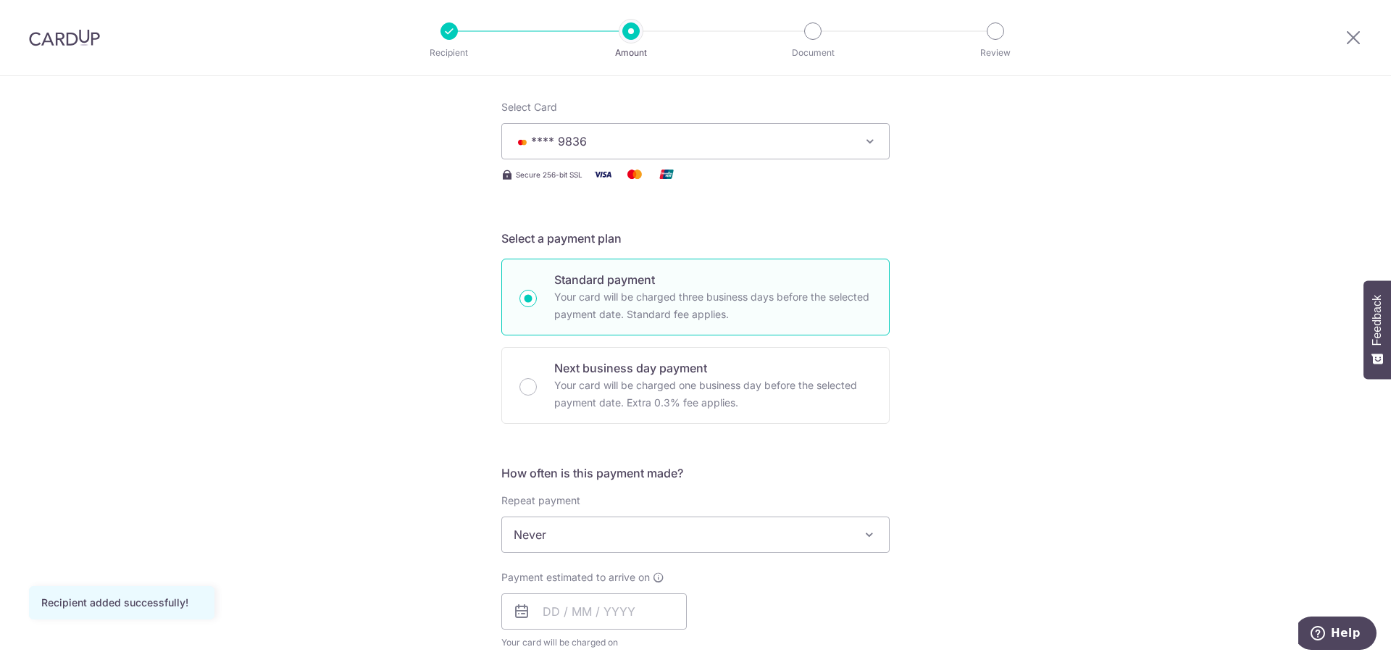
scroll to position [217, 0]
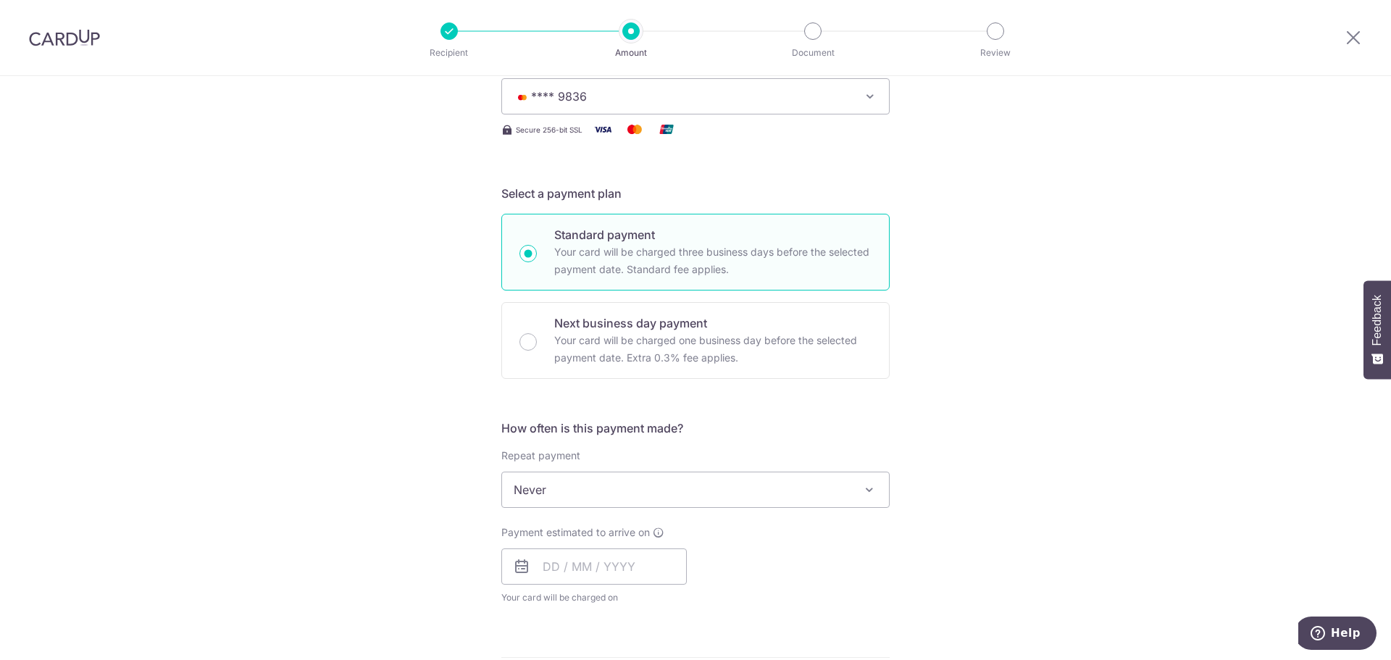
drag, startPoint x: 582, startPoint y: 480, endPoint x: 594, endPoint y: 502, distance: 25.3
click at [593, 501] on span "Never" at bounding box center [695, 489] width 387 height 35
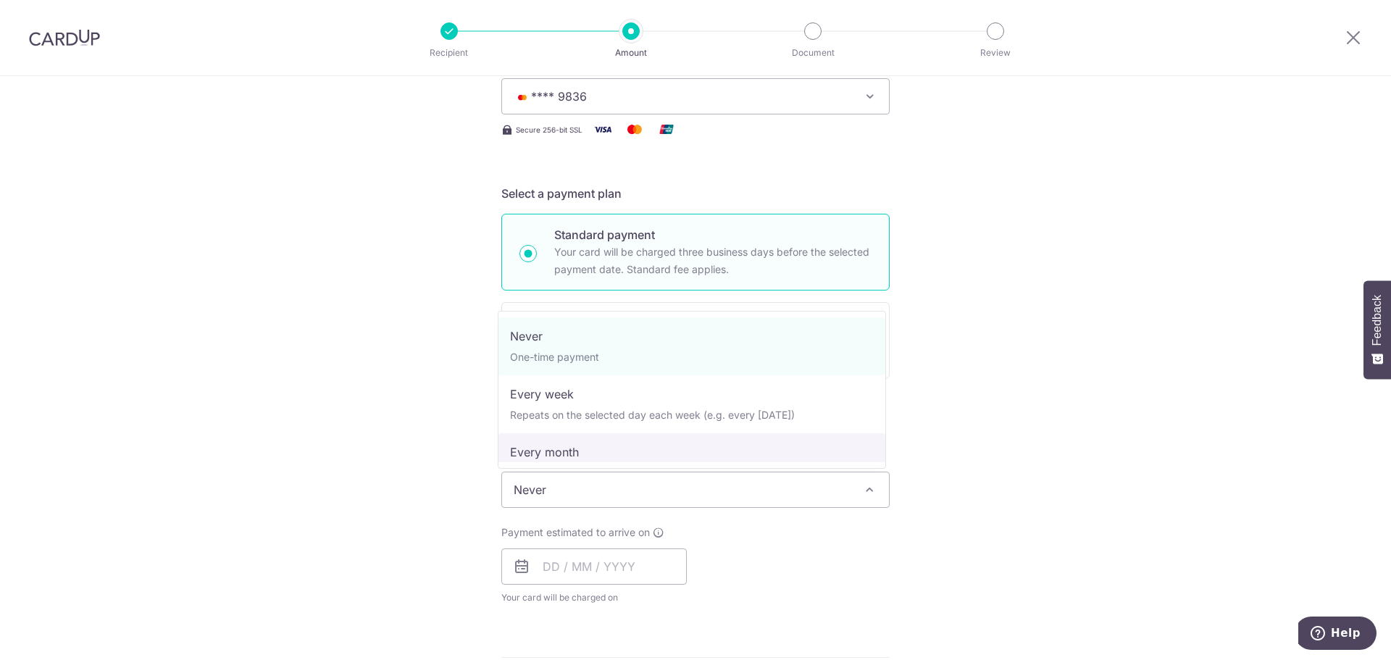
select select "3"
type input "31/08/2027"
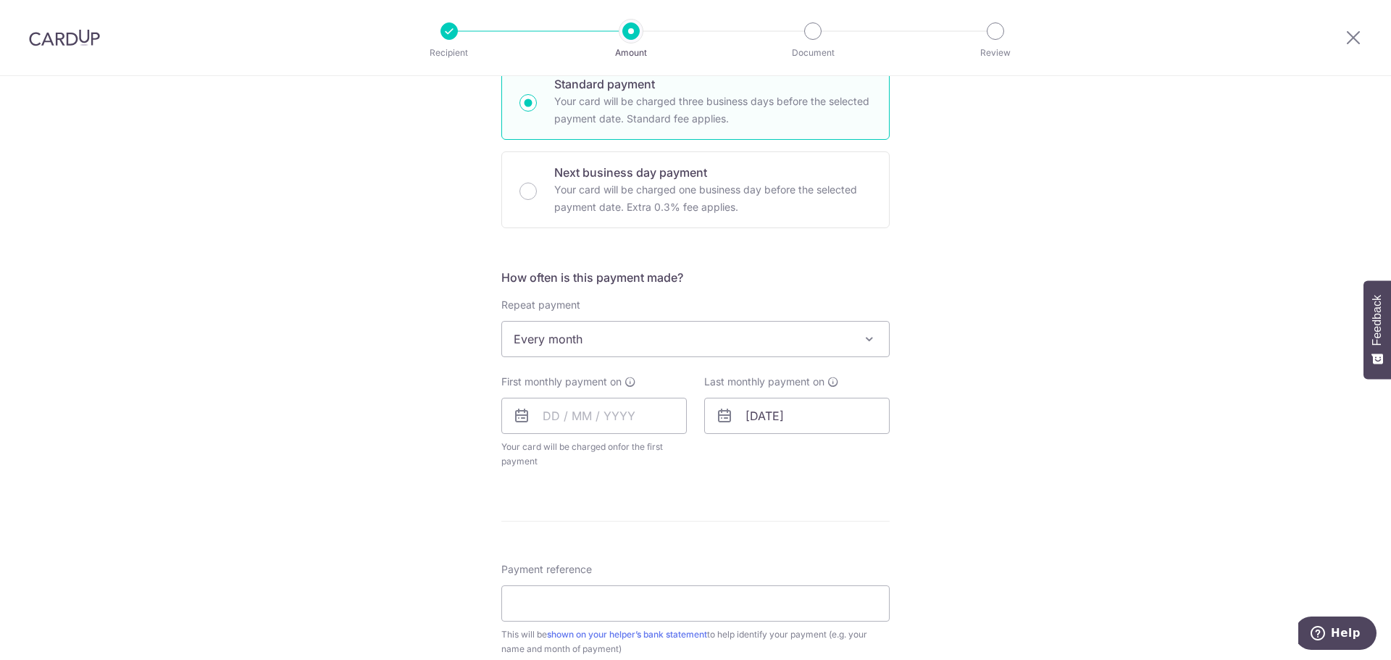
scroll to position [435, 0]
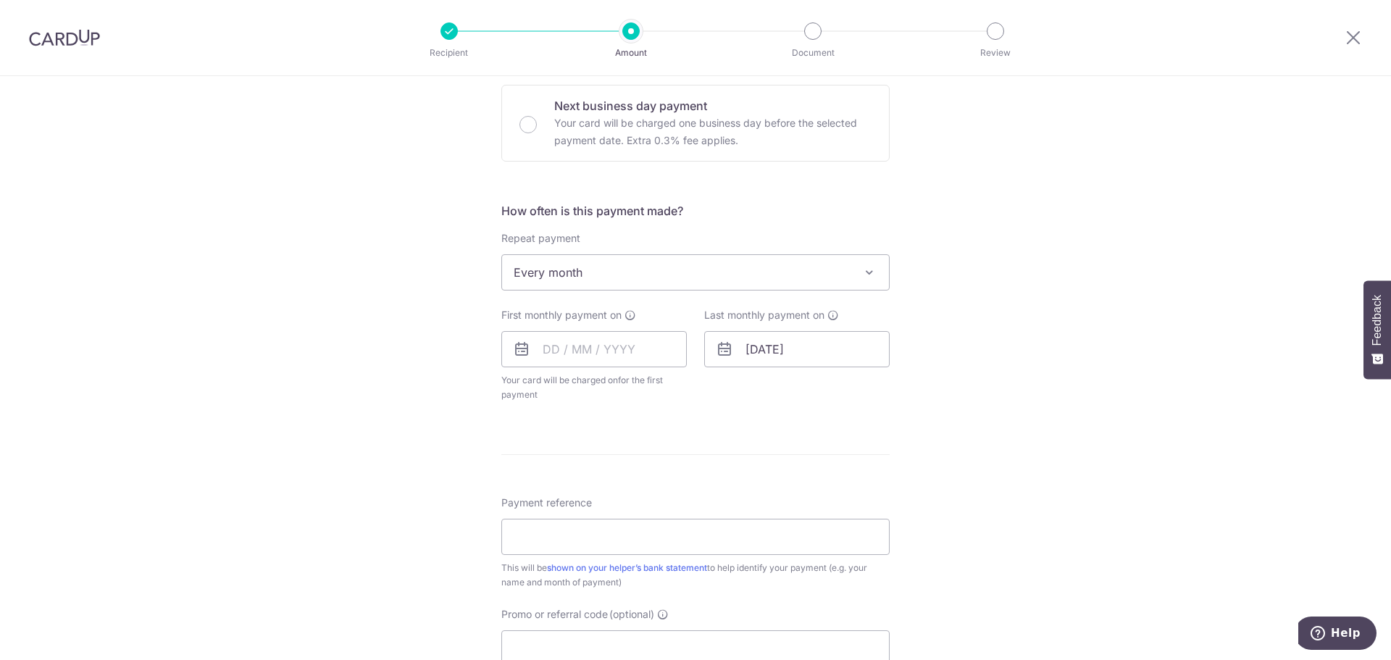
click at [584, 368] on div "First monthly payment on Your card will be charged on for the first payment * I…" at bounding box center [593, 355] width 185 height 94
click at [591, 356] on input "text" at bounding box center [593, 349] width 185 height 36
click at [581, 574] on link "28" at bounding box center [588, 567] width 23 height 23
type input "28/10/2025"
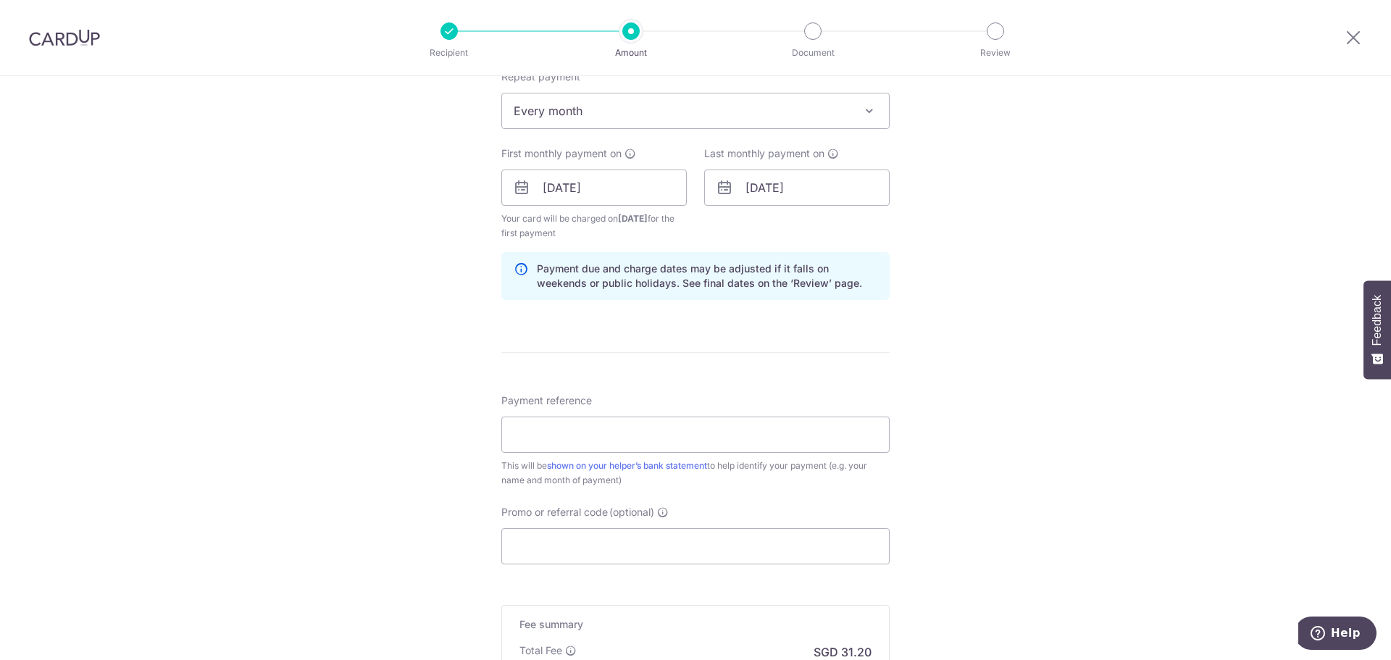
scroll to position [652, 0]
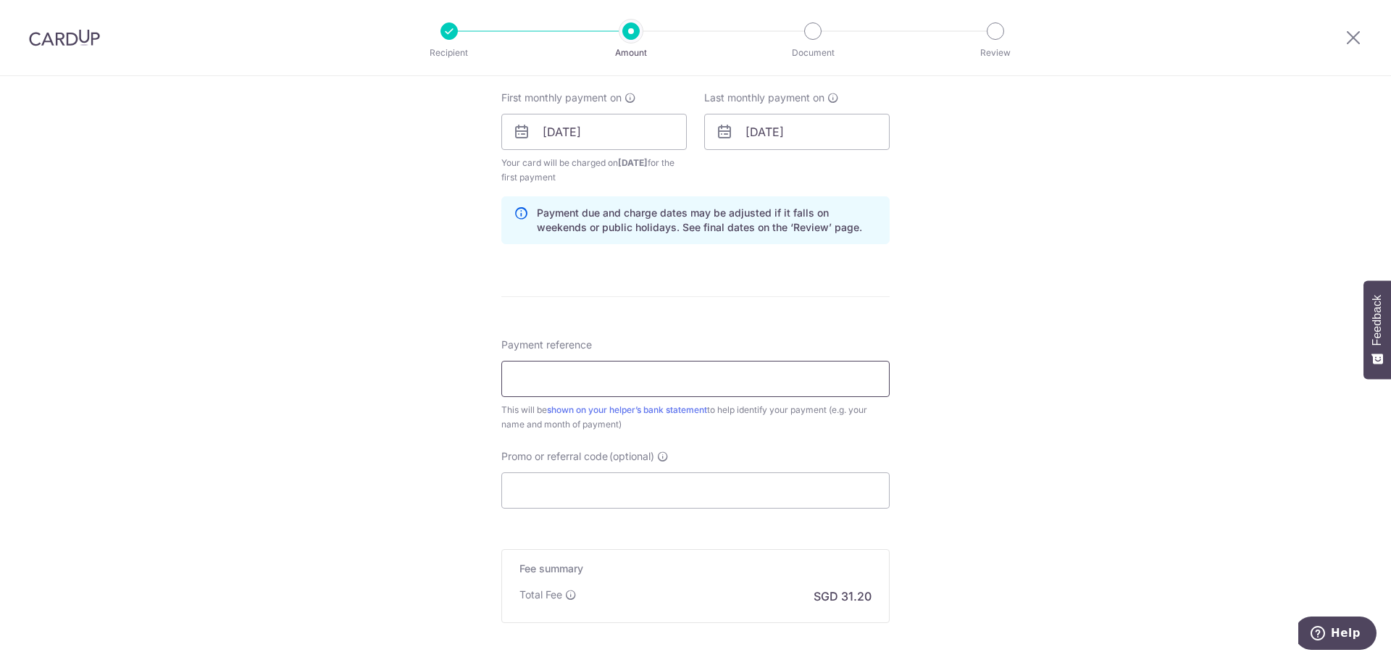
click at [751, 380] on input "Payment reference" at bounding box center [695, 379] width 388 height 36
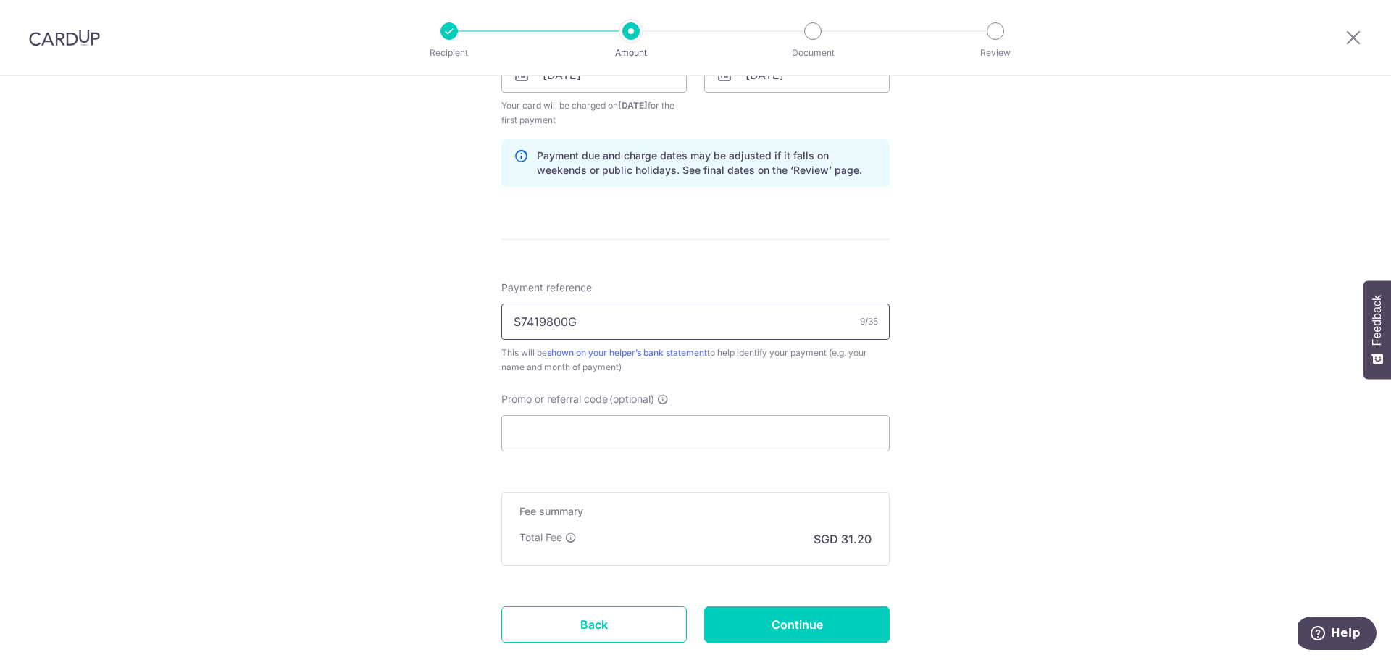
scroll to position [797, 0]
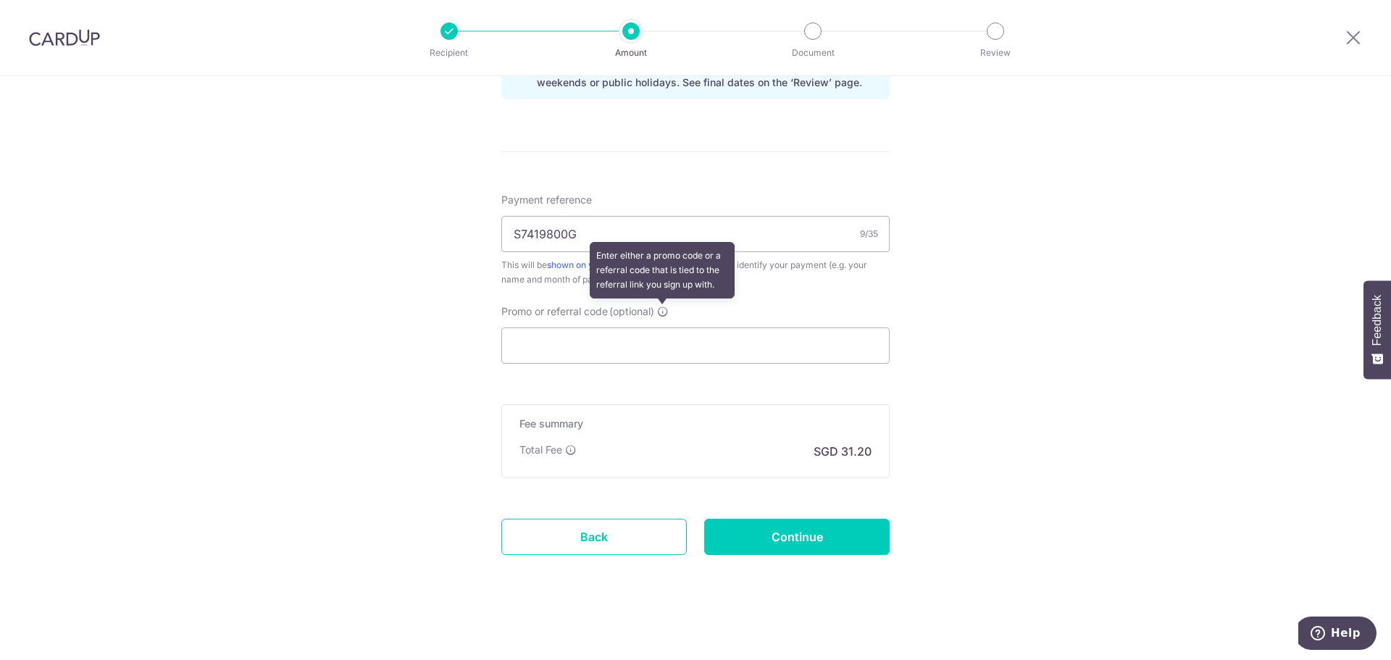
click at [661, 309] on icon at bounding box center [663, 312] width 12 height 12
click at [661, 327] on input "Promo or referral code (optional) Enter either a promo code or a referral code …" at bounding box center [695, 345] width 388 height 36
click at [662, 311] on icon at bounding box center [663, 312] width 12 height 12
click at [662, 327] on input "Promo or referral code (optional) Enter either a promo code or a referral code …" at bounding box center [695, 345] width 388 height 36
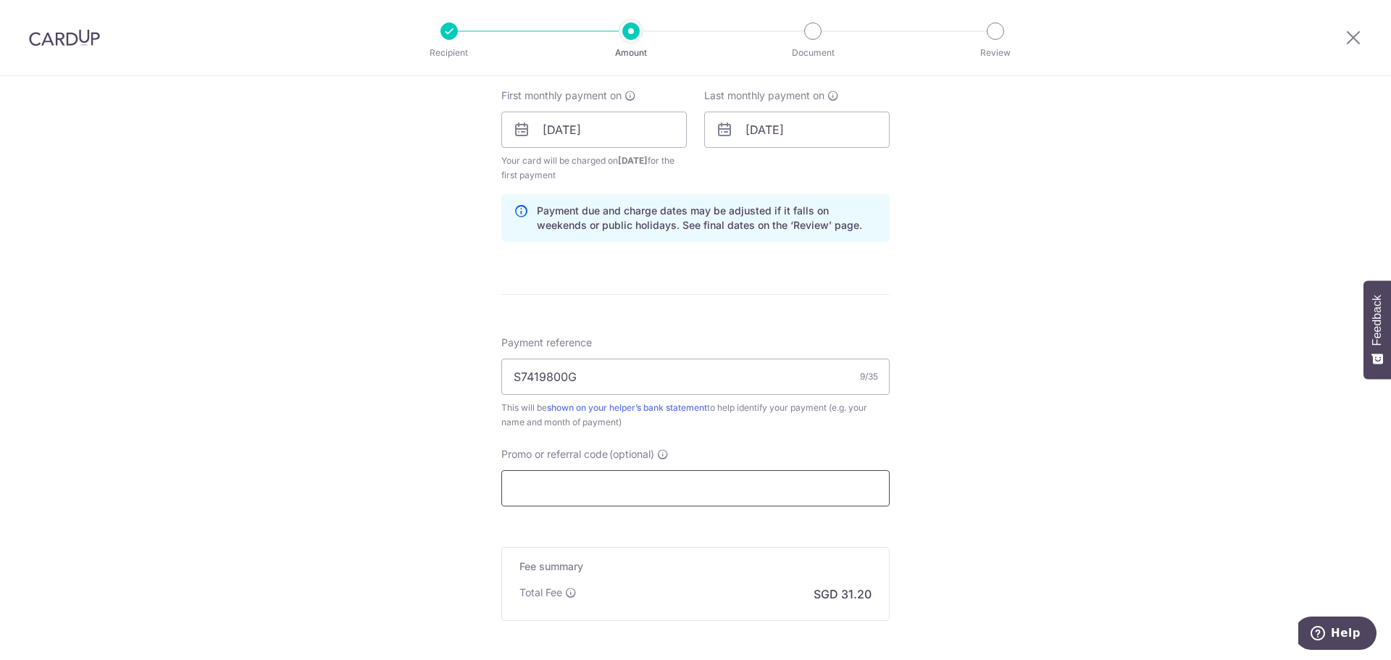
scroll to position [656, 0]
drag, startPoint x: 605, startPoint y: 377, endPoint x: 2, endPoint y: 269, distance: 612.4
click at [59, 296] on div "Tell us more about your payment Enter payment amount SGD 1,200.00 1200.00 Recip…" at bounding box center [695, 113] width 1391 height 1384
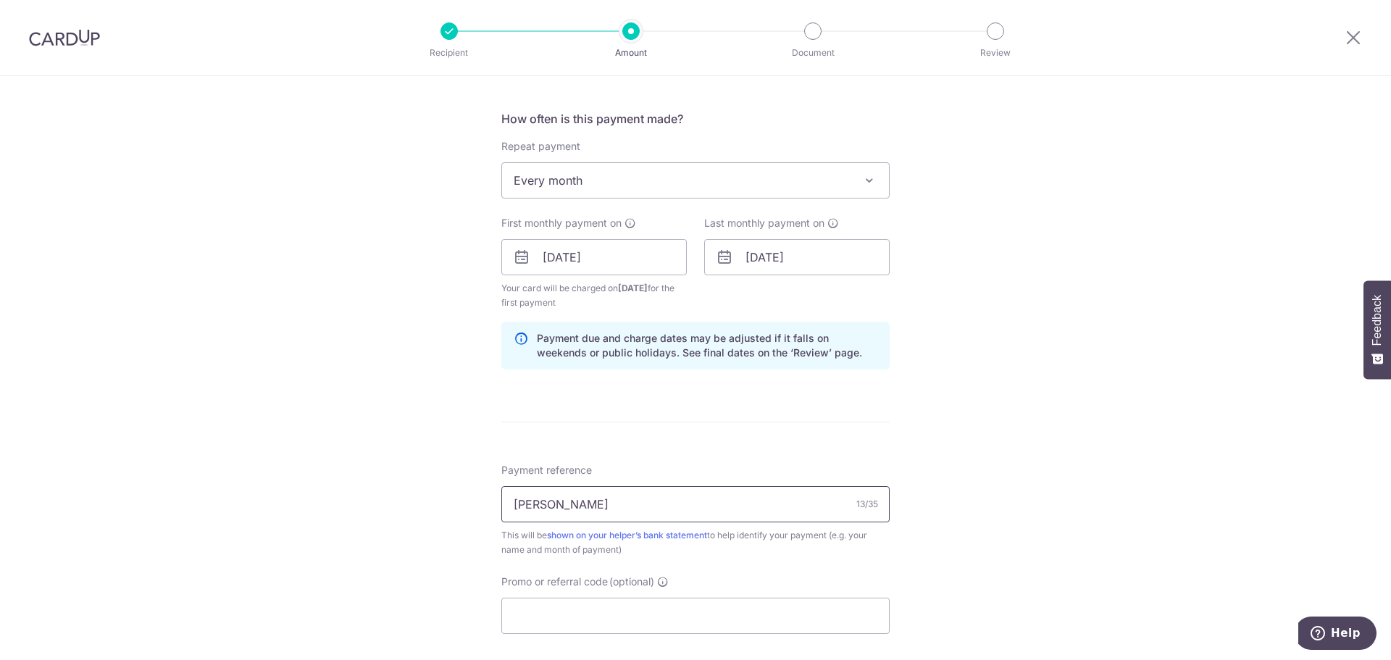
scroll to position [800, 0]
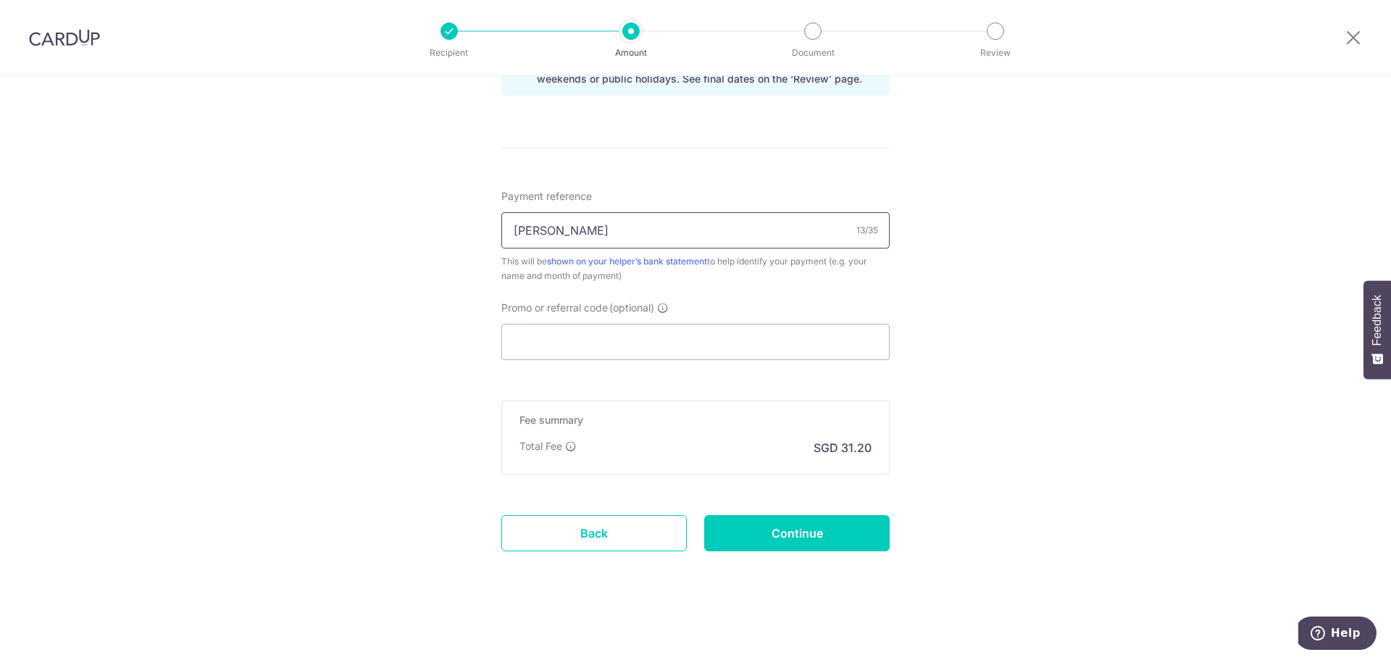
drag, startPoint x: 656, startPoint y: 231, endPoint x: -97, endPoint y: 143, distance: 758.4
click at [0, 143] on html "Recipient Amount Document Review Tell us more about your payment Enter payment …" at bounding box center [695, 330] width 1391 height 660
type input "[PERSON_NAME]"
click at [622, 238] on input "[PERSON_NAME]" at bounding box center [695, 230] width 388 height 36
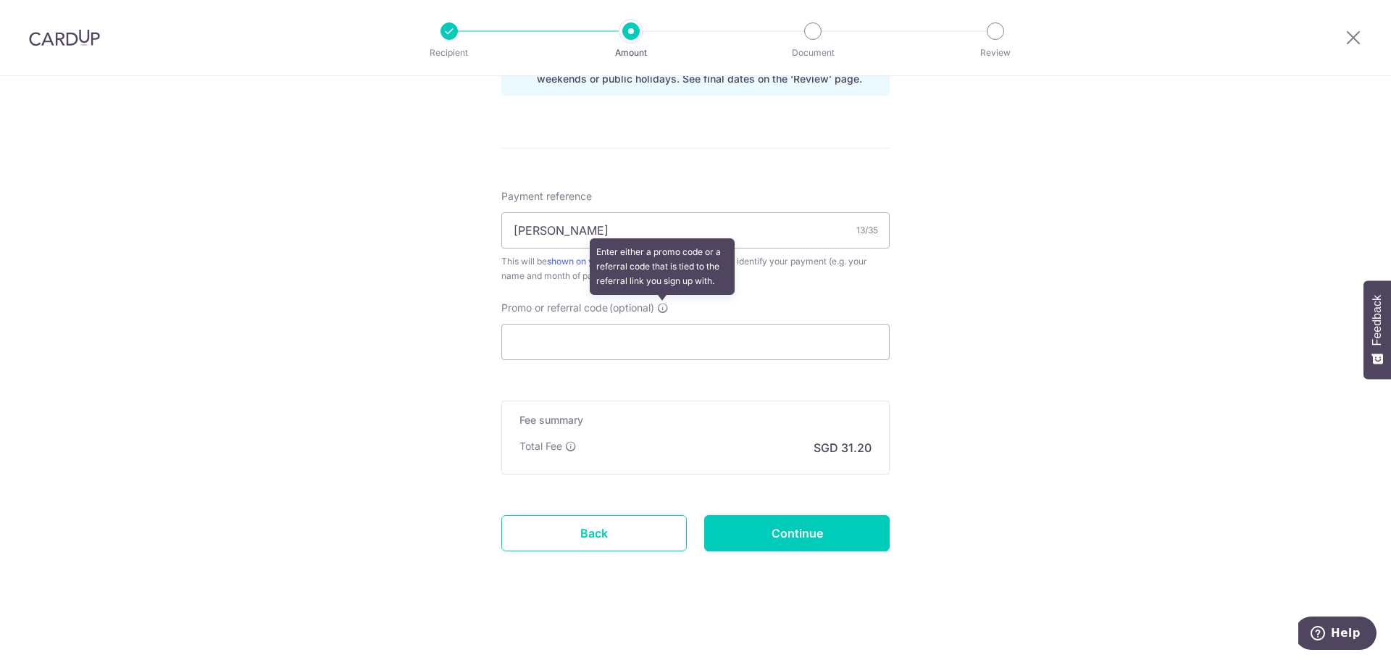
click at [664, 311] on icon at bounding box center [663, 308] width 12 height 12
click at [664, 324] on input "Promo or referral code (optional) Enter either a promo code or a referral code …" at bounding box center [695, 342] width 388 height 36
click at [664, 303] on icon at bounding box center [663, 308] width 12 height 12
click at [664, 324] on input "Promo or referral code (optional) Enter either a promo code or a referral code …" at bounding box center [695, 342] width 388 height 36
click at [567, 304] on span "Promo or referral code" at bounding box center [554, 308] width 106 height 14
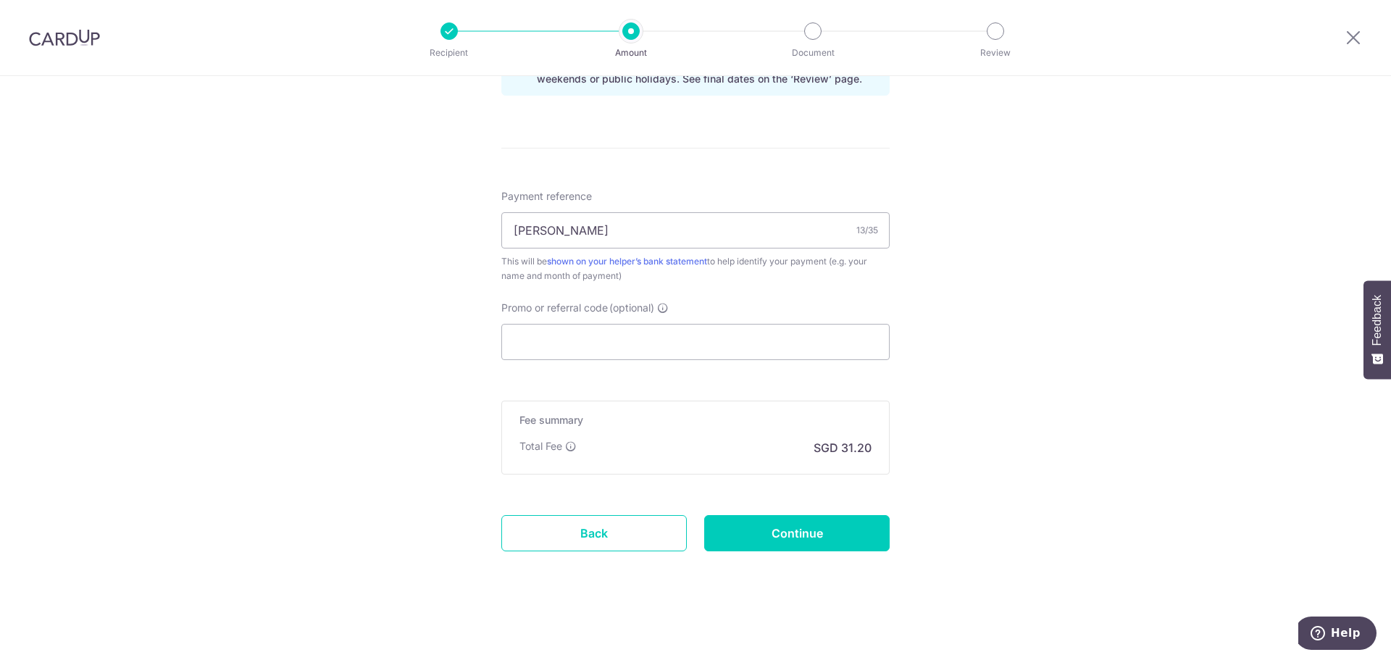
click at [567, 324] on input "Promo or referral code (optional)" at bounding box center [695, 342] width 388 height 36
click at [567, 304] on span "Promo or referral code" at bounding box center [554, 308] width 106 height 14
click at [567, 324] on input "Promo or referral code (optional)" at bounding box center [695, 342] width 388 height 36
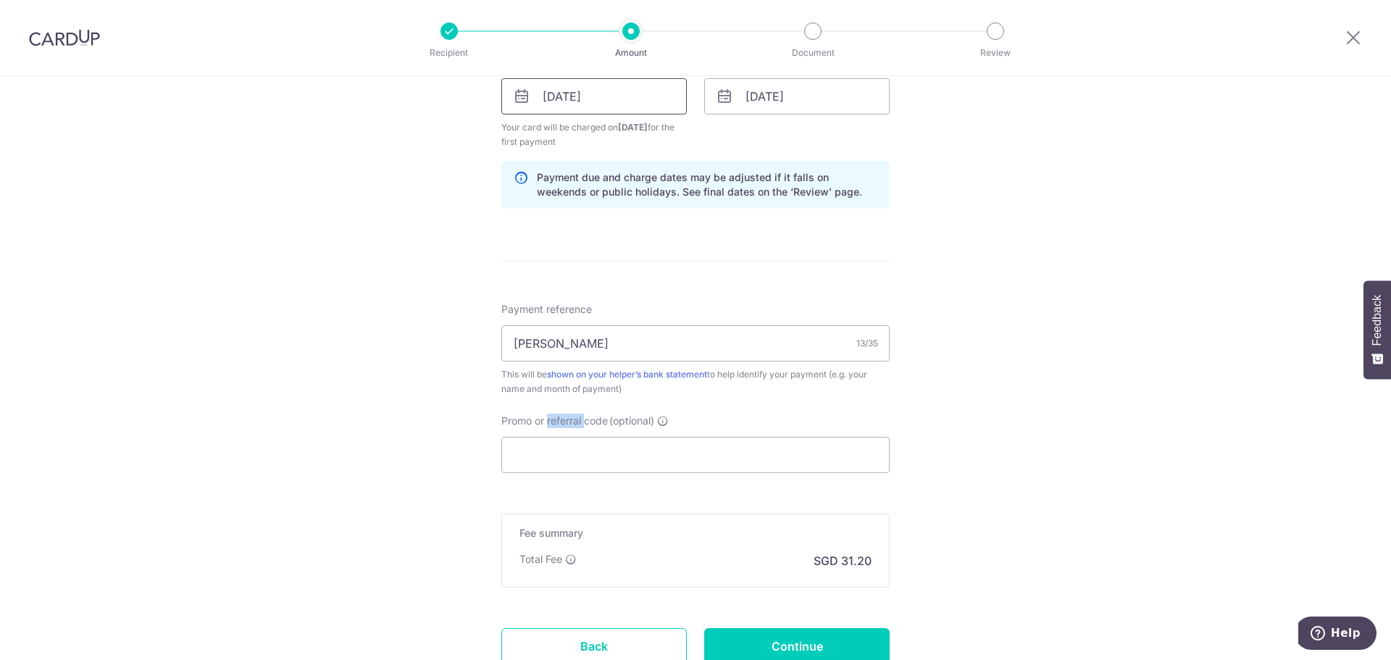
scroll to position [797, 0]
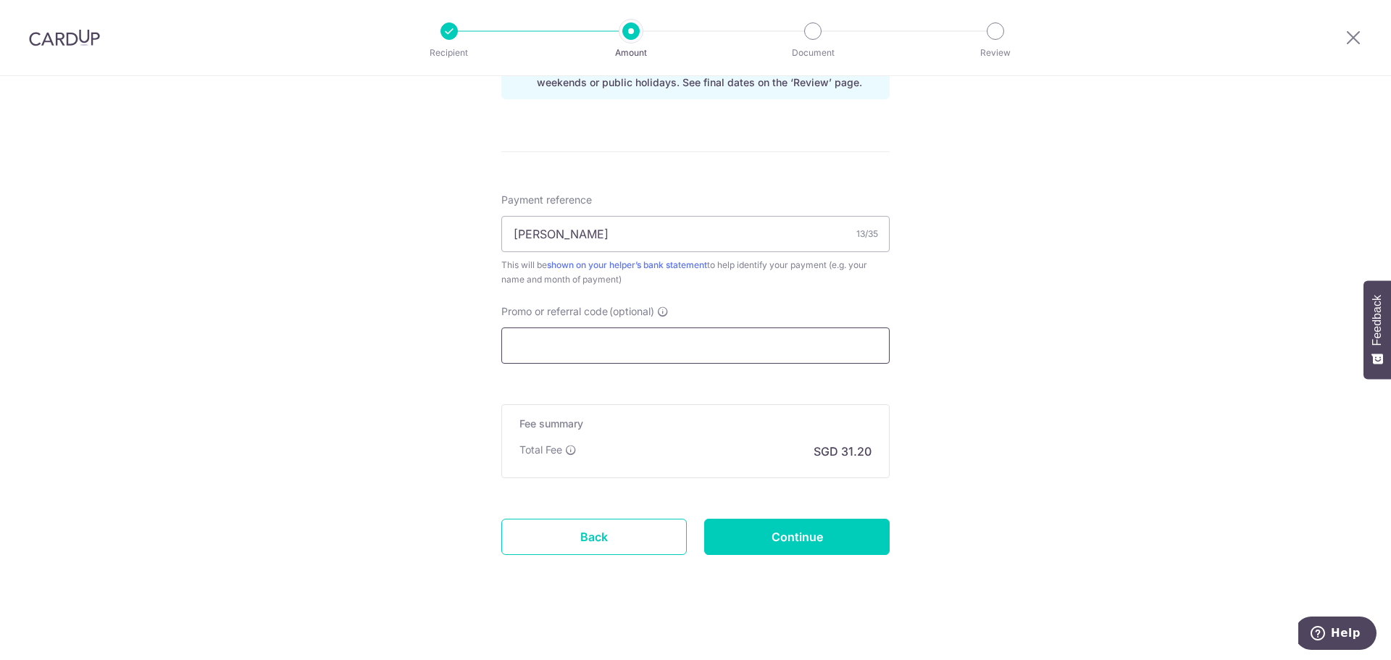
click at [627, 359] on input "Promo or referral code (optional)" at bounding box center [695, 345] width 388 height 36
paste input "3HOME25R"
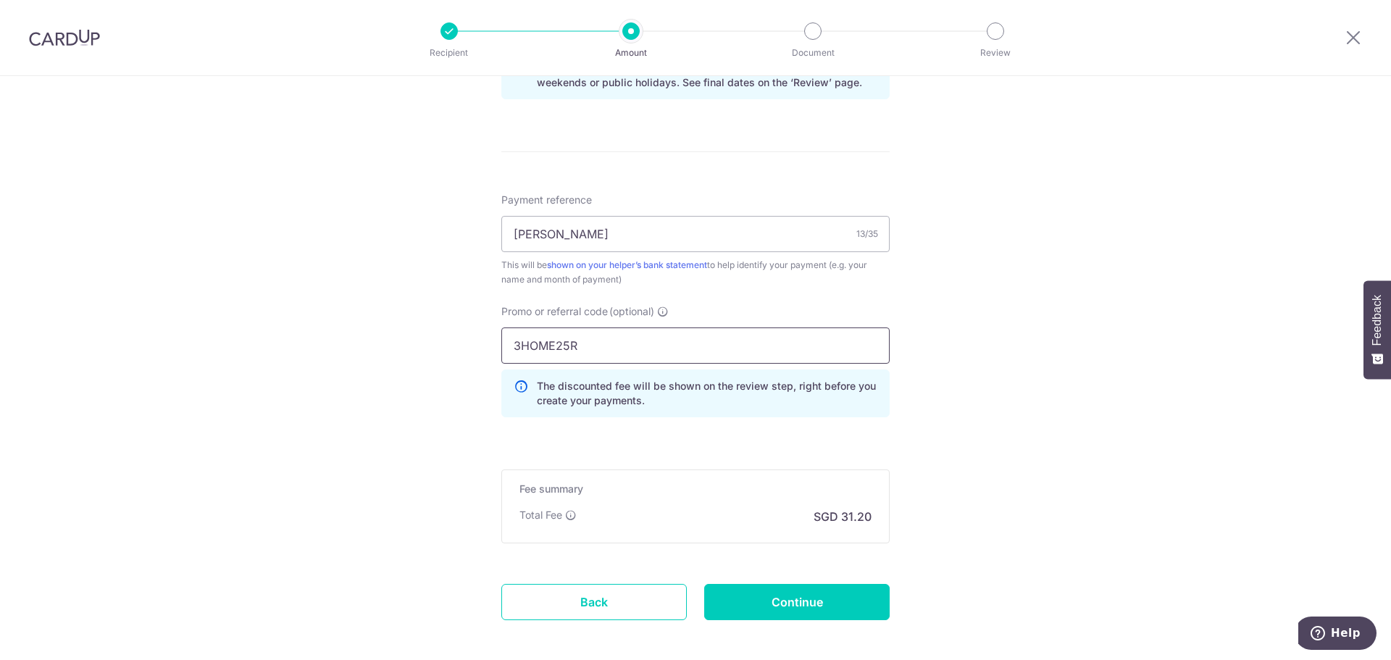
type input "3HOME25R"
click at [792, 601] on input "Continue" at bounding box center [796, 602] width 185 height 36
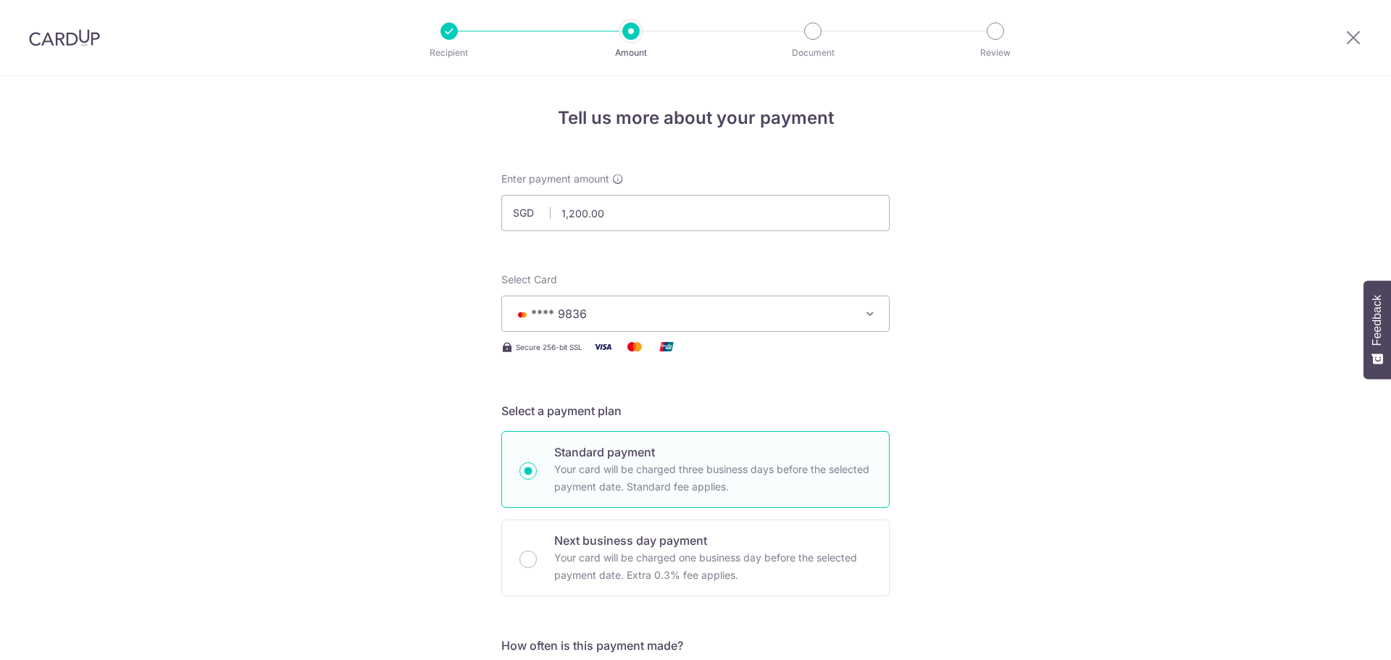
scroll to position [812, 0]
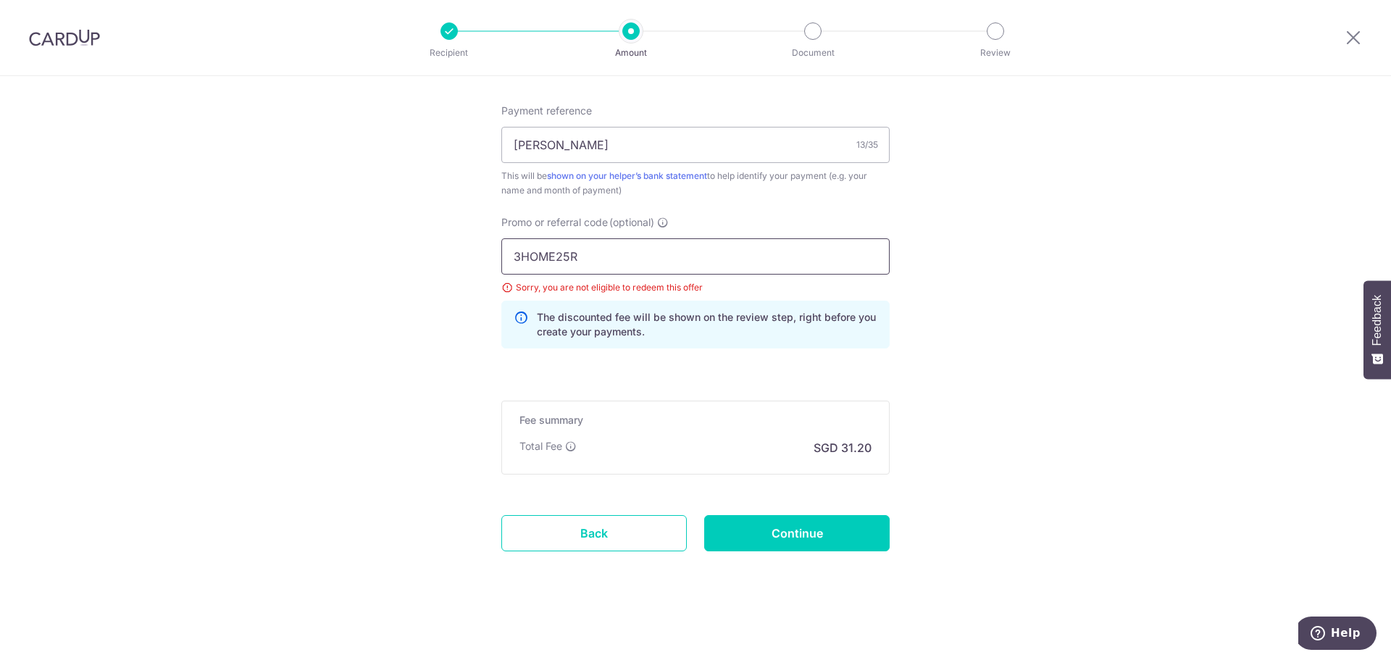
drag, startPoint x: 642, startPoint y: 267, endPoint x: 283, endPoint y: 240, distance: 359.5
click at [1342, 635] on span "Help" at bounding box center [1346, 633] width 30 height 13
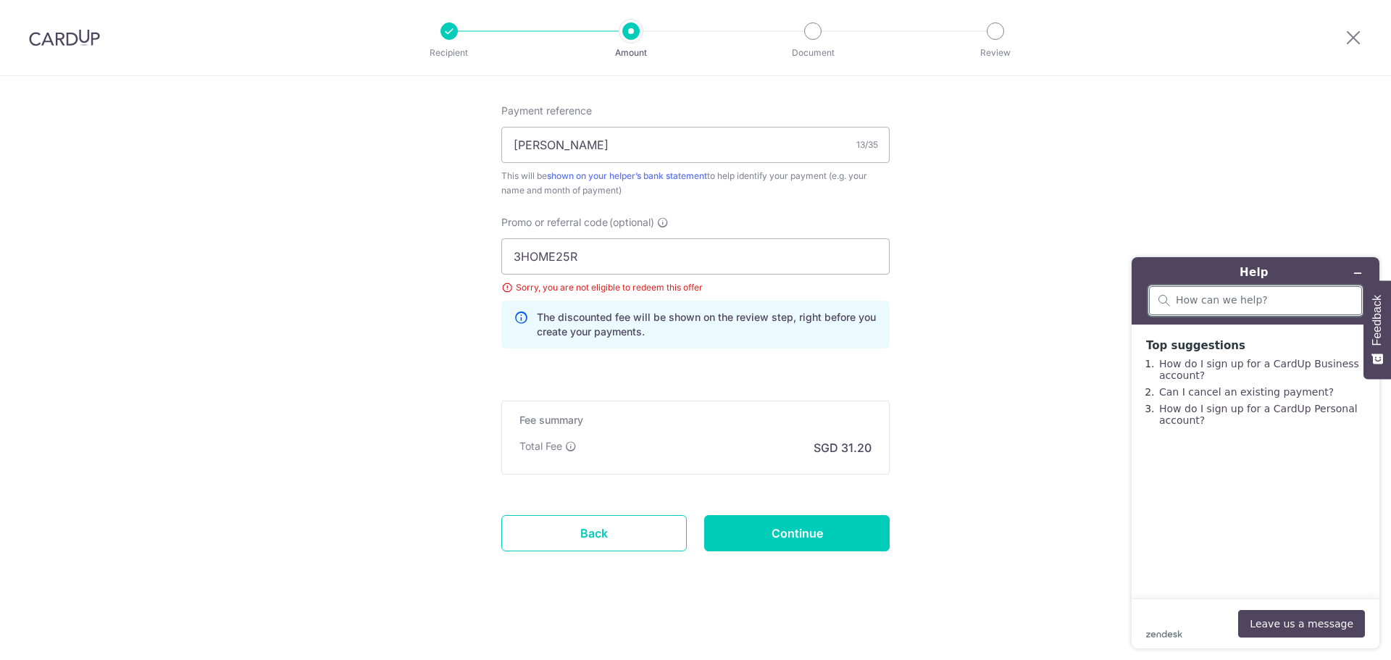
click at [1233, 304] on input "search" at bounding box center [1264, 300] width 177 height 13
click at [1292, 617] on button "Leave us a message" at bounding box center [1301, 624] width 127 height 28
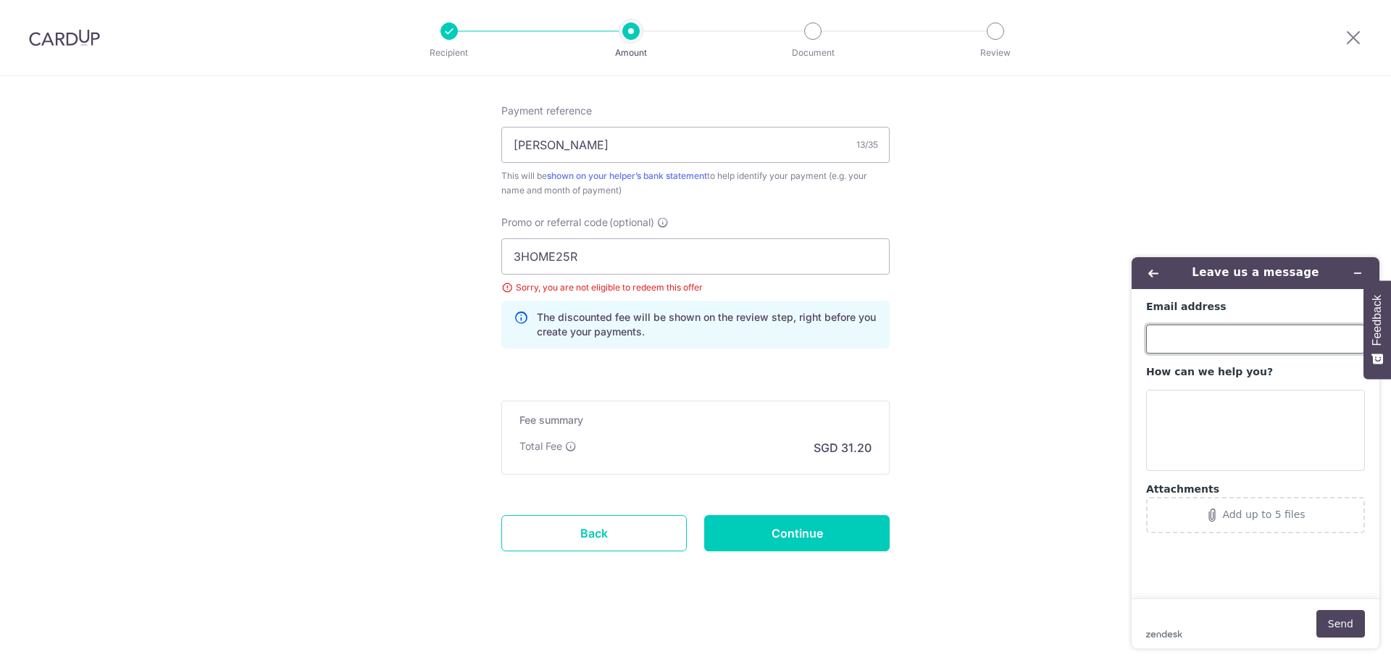
click at [1198, 340] on input "Email address" at bounding box center [1255, 339] width 219 height 29
type input "chuagh74@gmail.com"
click at [1210, 419] on textarea "How can we help you?" at bounding box center [1255, 430] width 219 height 81
type textarea "L"
paste textarea "3HOME25R"
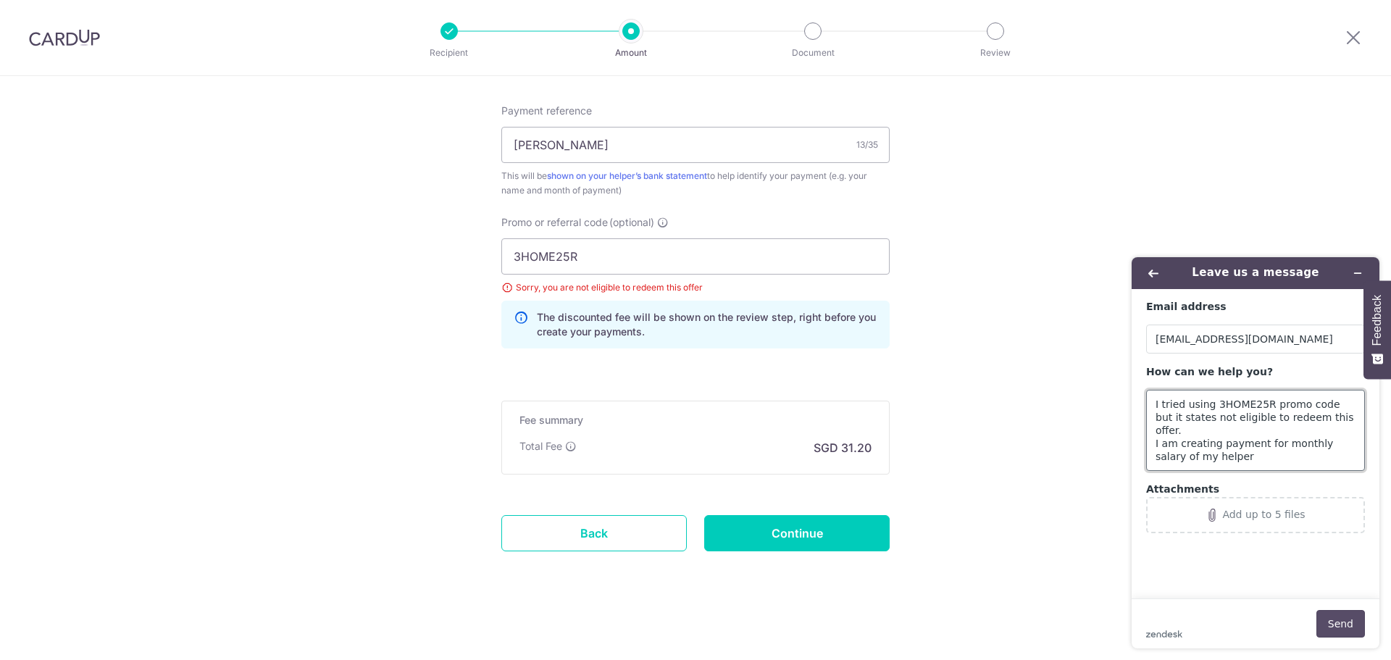
type textarea "I tried using 3HOME25R promo code but it states not eligible to redeem this off…"
click at [1358, 625] on button "Send" at bounding box center [1340, 624] width 49 height 28
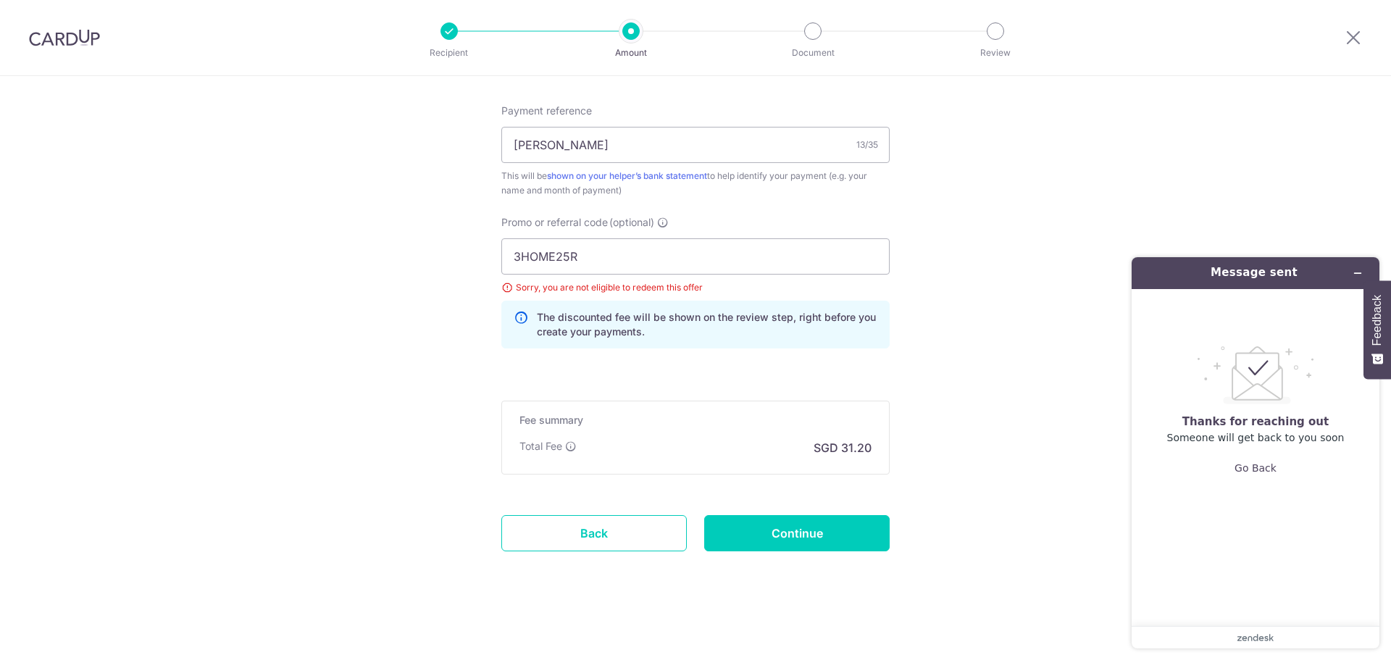
click at [596, 250] on input "3HOME25R" at bounding box center [695, 256] width 388 height 36
click at [661, 222] on icon at bounding box center [663, 223] width 12 height 12
click at [661, 238] on input "3HOME25R" at bounding box center [695, 256] width 388 height 36
drag, startPoint x: 906, startPoint y: 269, endPoint x: 922, endPoint y: 290, distance: 26.4
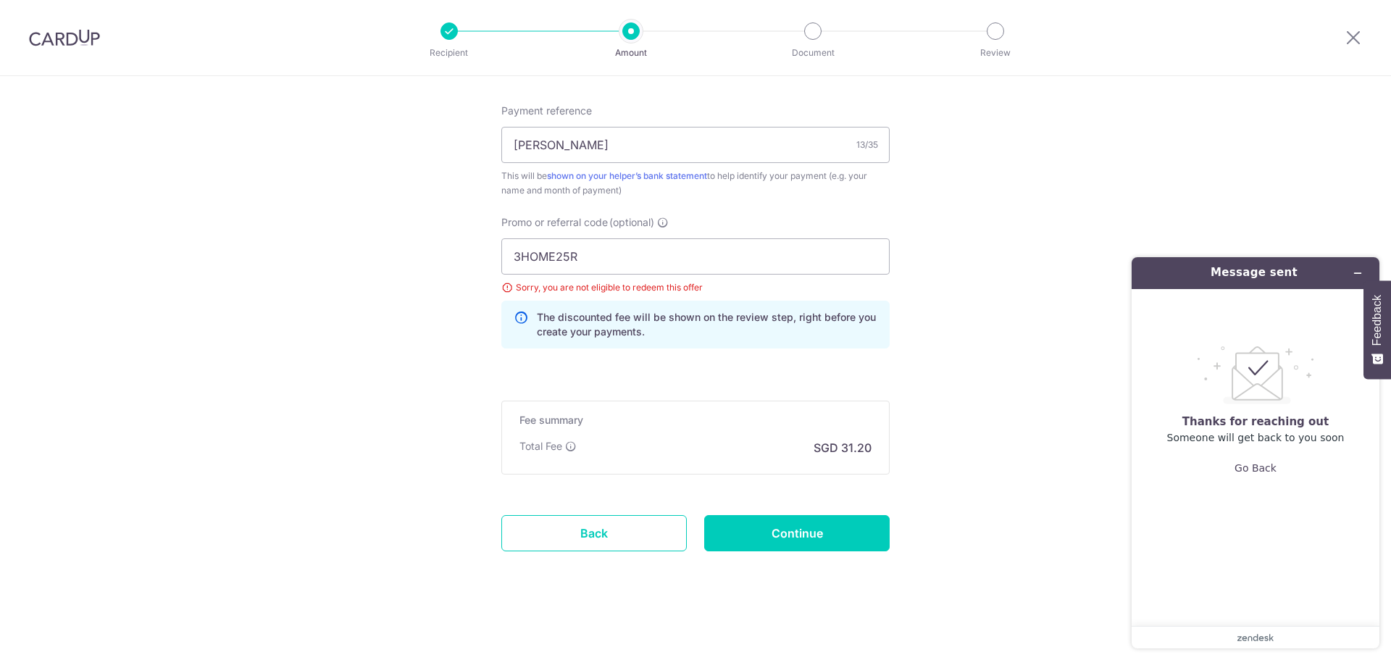
click at [798, 541] on input "Continue" at bounding box center [796, 533] width 185 height 36
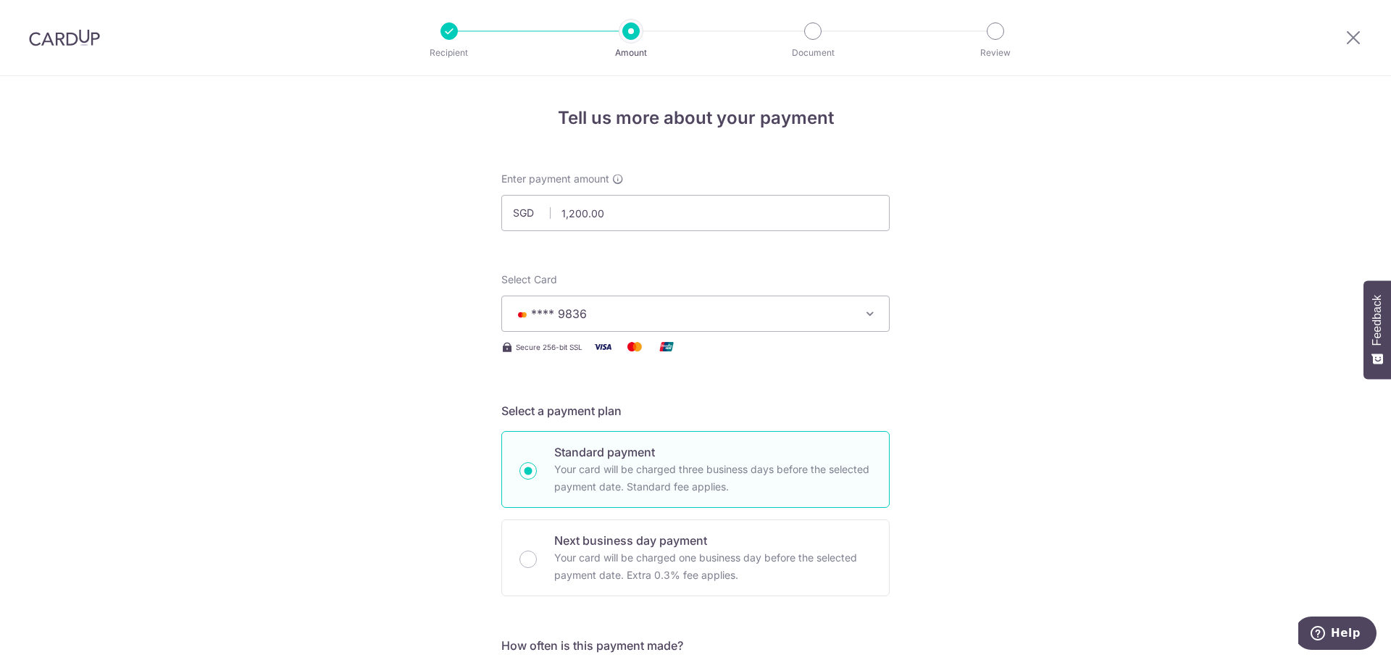
scroll to position [812, 0]
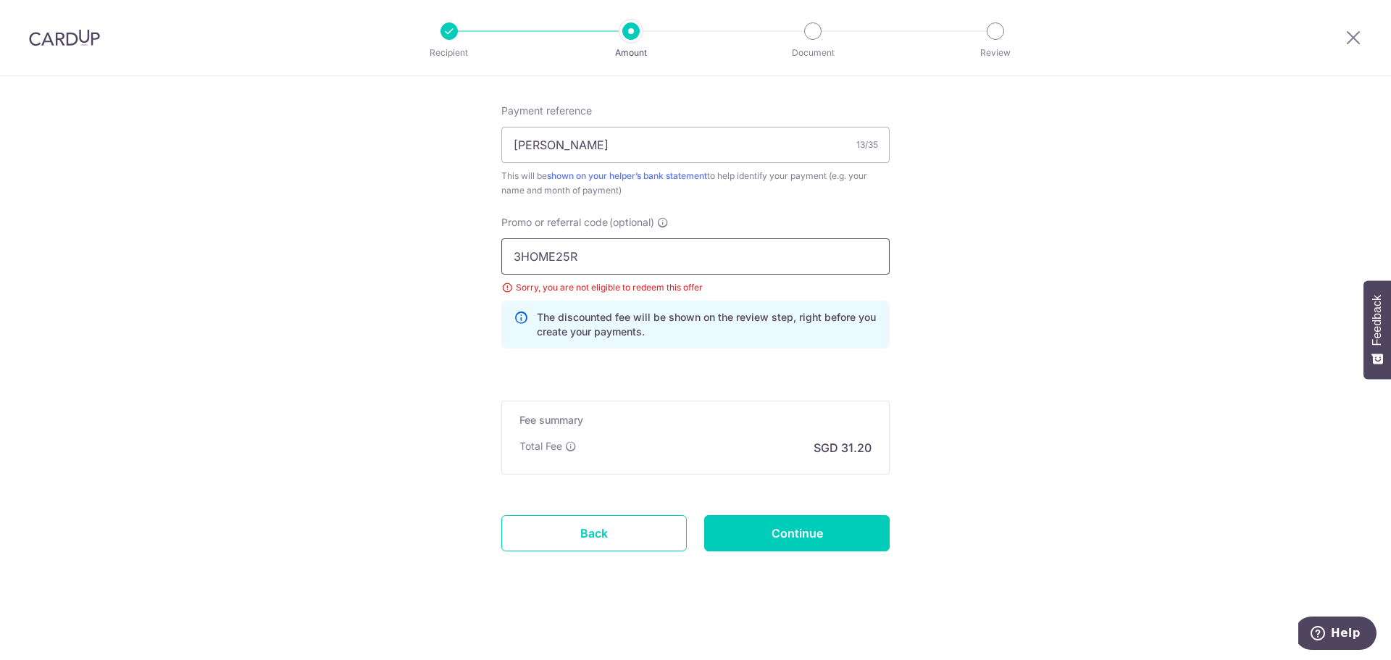
drag, startPoint x: 600, startPoint y: 251, endPoint x: 125, endPoint y: 250, distance: 474.5
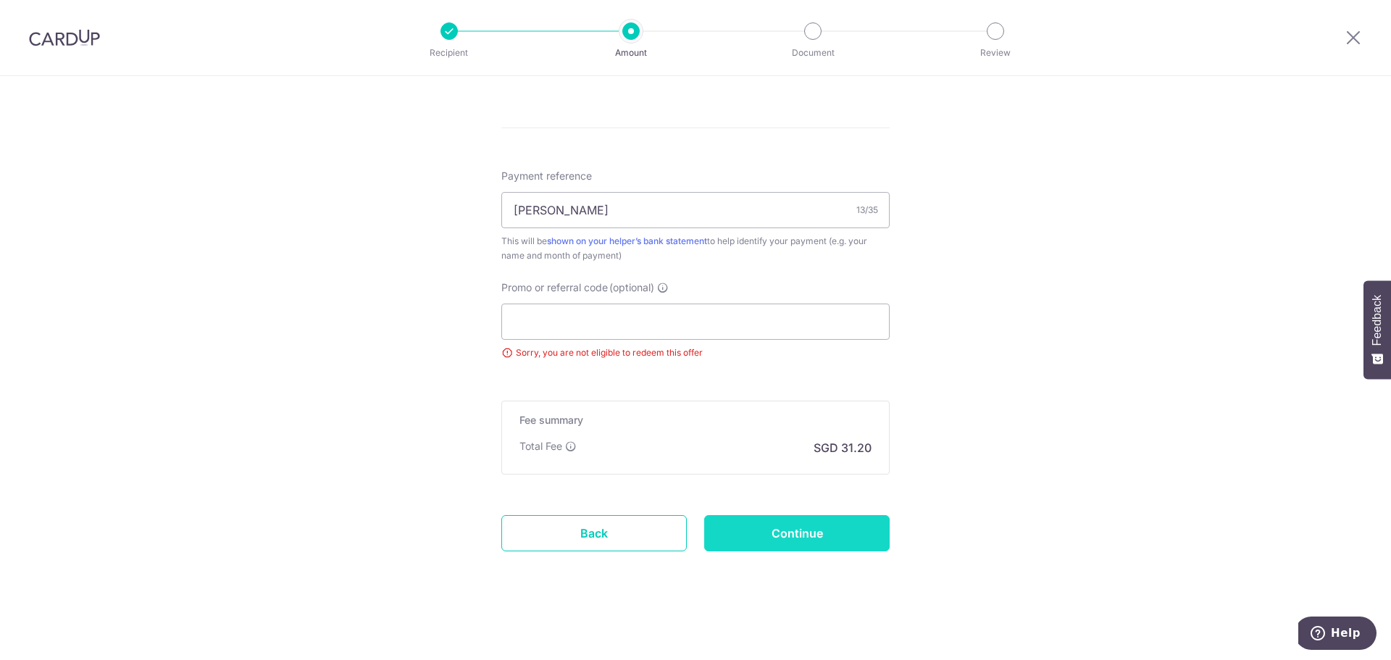
click at [792, 525] on input "Continue" at bounding box center [796, 533] width 185 height 36
